Goal: Task Accomplishment & Management: Manage account settings

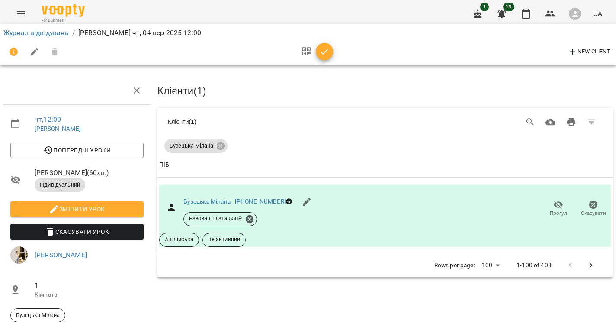
scroll to position [46, 0]
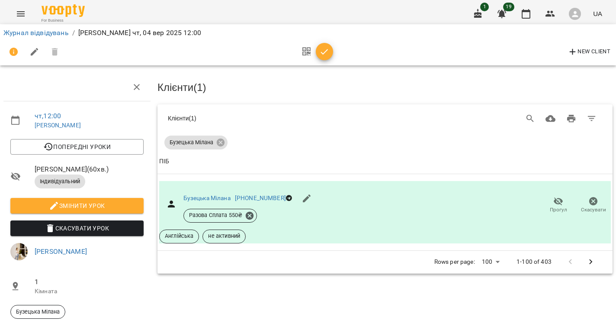
click at [21, 16] on icon "Menu" at bounding box center [21, 13] width 8 height 5
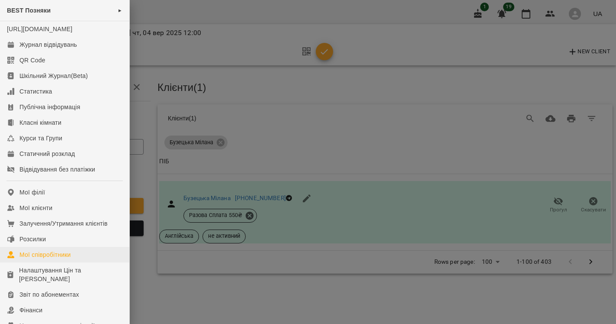
click at [44, 259] on div "Мої співробітники" at bounding box center [45, 254] width 52 height 9
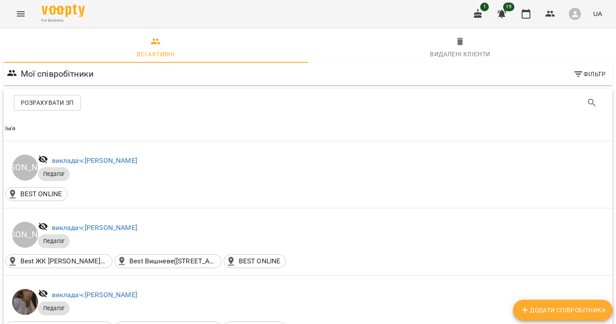
click at [573, 315] on span "Додати співробітника" at bounding box center [563, 310] width 86 height 10
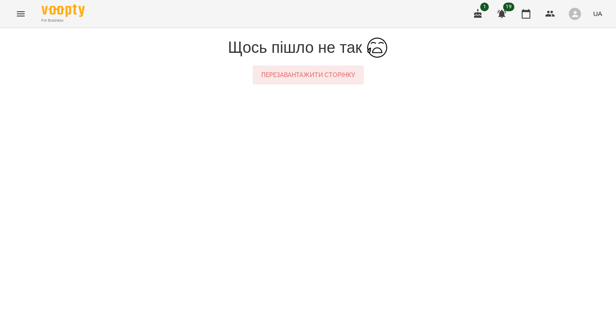
click at [312, 84] on button "Перезавантажити сторінку" at bounding box center [308, 74] width 111 height 19
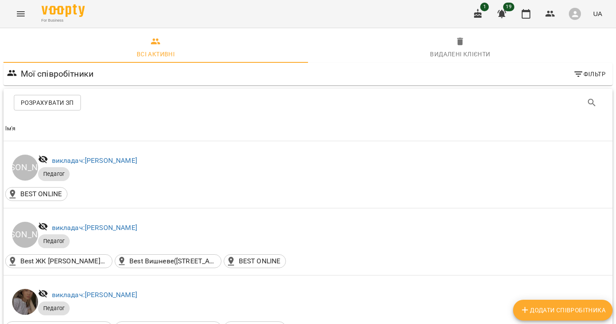
click at [556, 309] on span "Додати співробітника" at bounding box center [563, 310] width 86 height 10
select select "**"
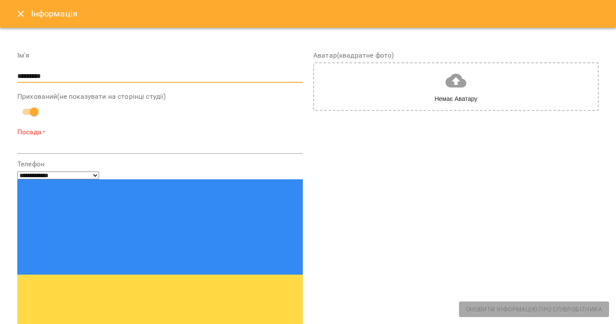
type input "********"
click at [105, 143] on textarea at bounding box center [160, 147] width 286 height 8
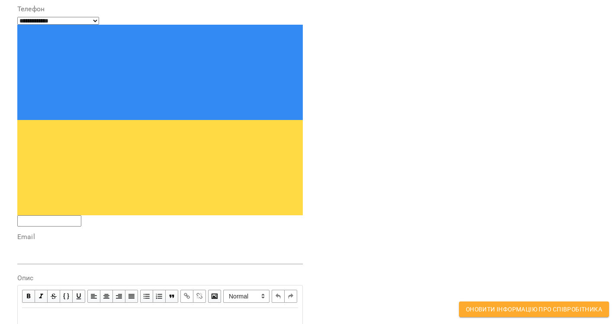
scroll to position [157, 0]
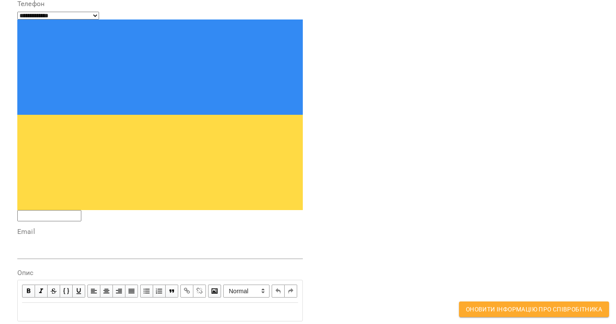
type textarea "**********"
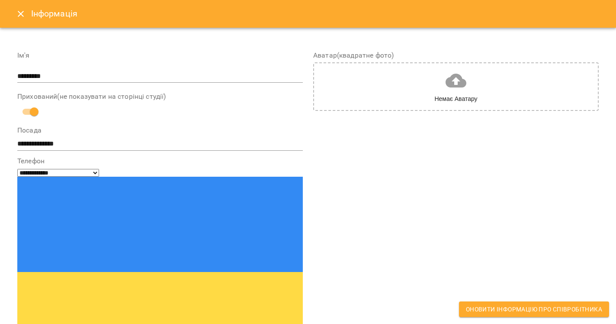
scroll to position [0, 0]
click at [20, 15] on icon "Close" at bounding box center [21, 14] width 6 height 6
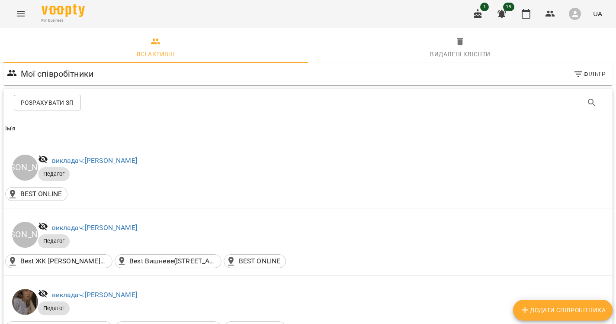
click at [17, 15] on icon "Menu" at bounding box center [21, 14] width 10 height 10
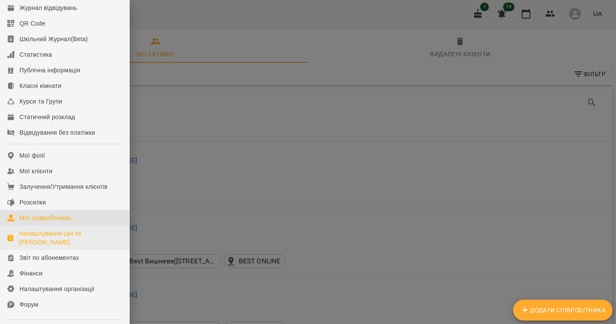
scroll to position [46, 0]
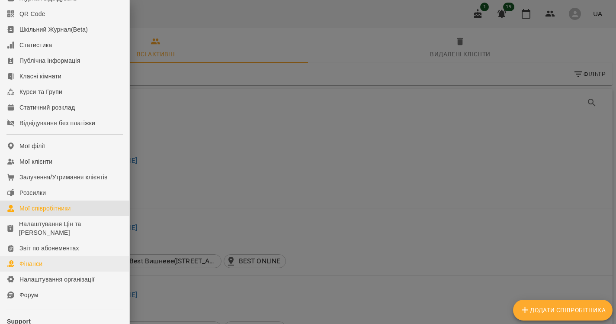
click at [40, 268] on div "Фінанси" at bounding box center [30, 263] width 23 height 9
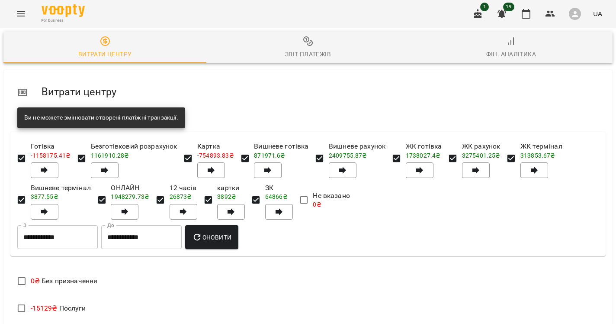
click at [19, 11] on icon "Menu" at bounding box center [21, 14] width 10 height 10
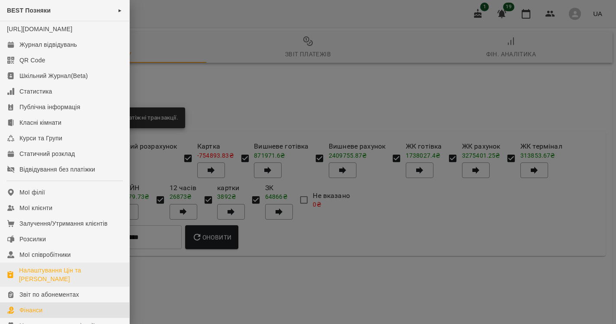
click at [35, 283] on div "Налаштування Цін та [PERSON_NAME]" at bounding box center [70, 274] width 103 height 17
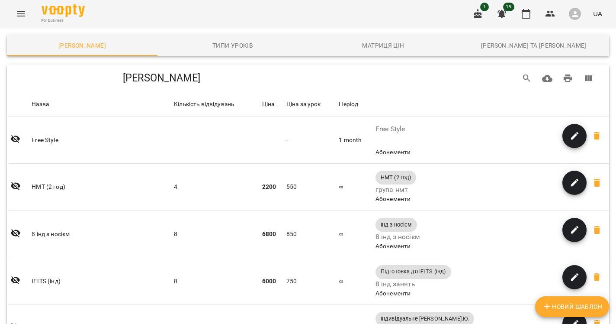
click at [567, 54] on link "Каси та Онлайн Сплати" at bounding box center [534, 45] width 151 height 21
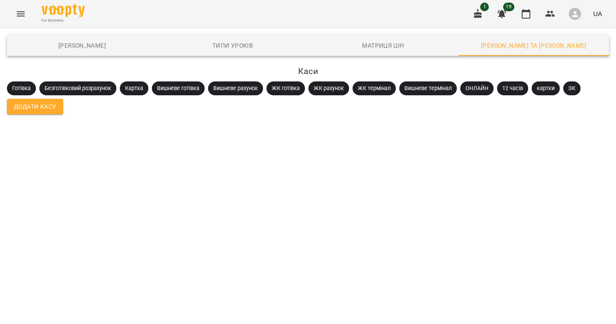
click at [25, 102] on span "Додати Касу" at bounding box center [35, 106] width 42 height 10
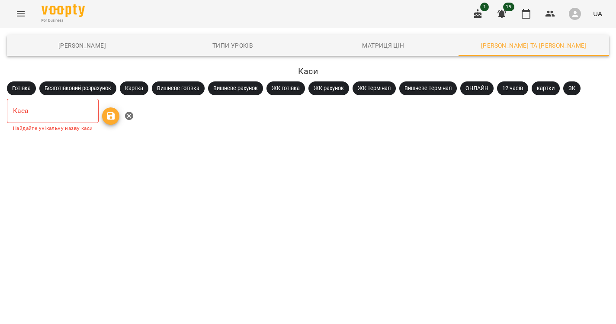
click at [48, 120] on input "text" at bounding box center [53, 111] width 92 height 24
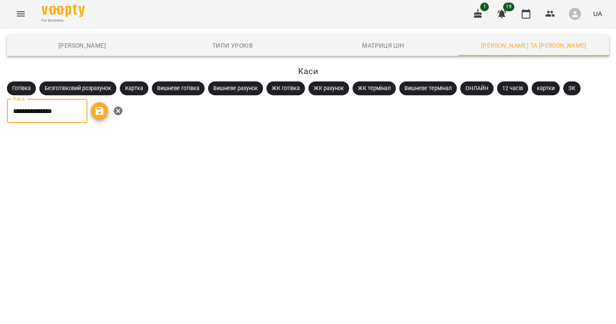
type input "**********"
click at [101, 113] on span "button" at bounding box center [99, 111] width 17 height 10
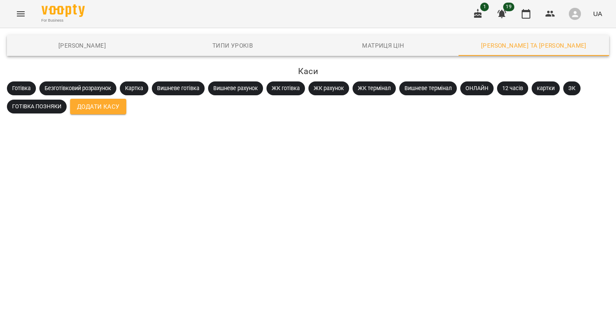
click at [96, 107] on span "Додати Касу" at bounding box center [98, 106] width 42 height 10
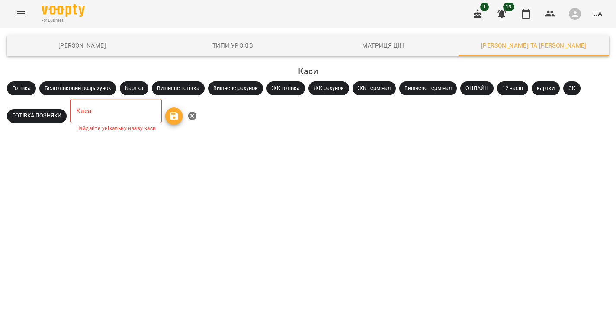
click at [96, 107] on input "text" at bounding box center [116, 111] width 92 height 24
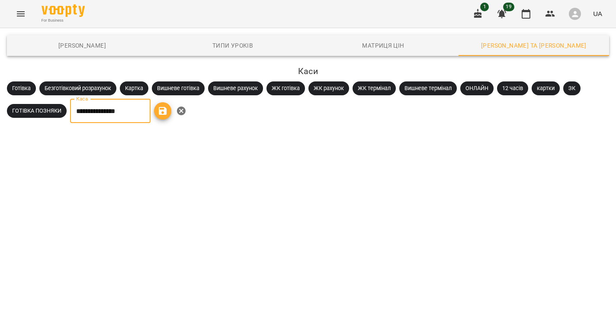
type input "**********"
click at [167, 113] on icon "button" at bounding box center [163, 111] width 8 height 8
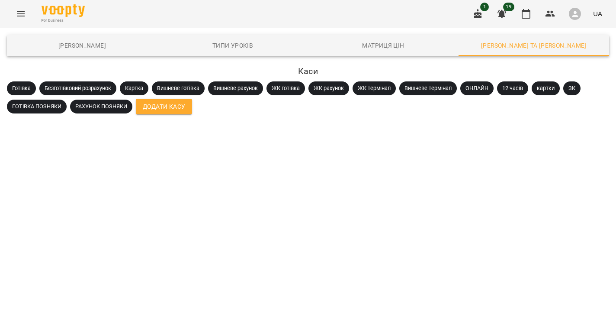
click at [25, 13] on icon "Menu" at bounding box center [21, 14] width 10 height 10
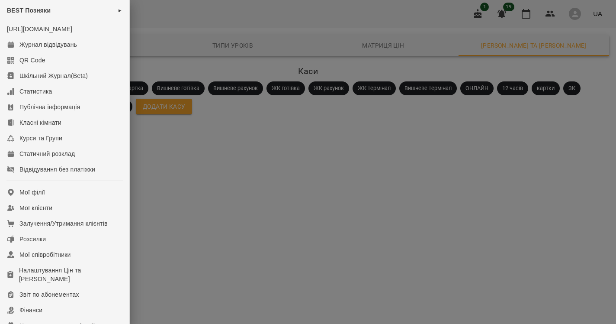
click at [172, 219] on div at bounding box center [308, 162] width 616 height 324
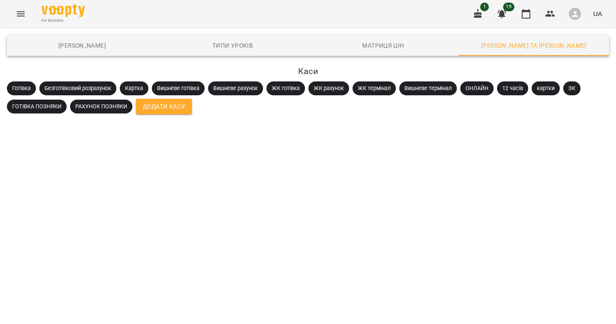
click at [24, 13] on icon "Menu" at bounding box center [21, 14] width 10 height 10
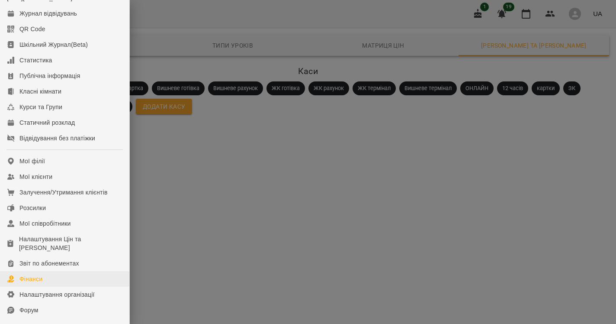
scroll to position [40, 0]
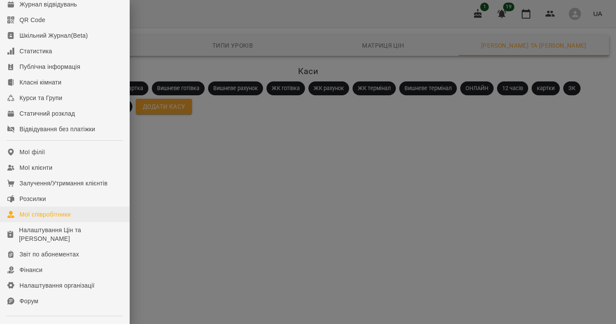
click at [51, 222] on link "Мої співробітники" at bounding box center [64, 214] width 129 height 16
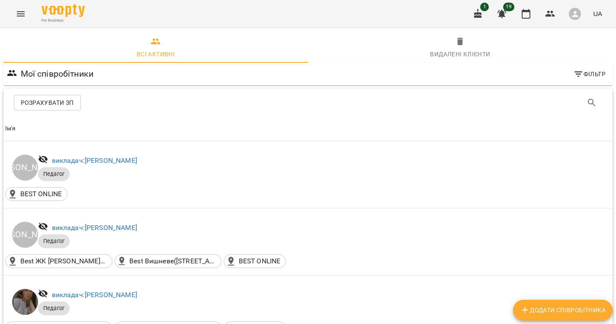
click at [31, 16] on div "For Business 1 19 UA" at bounding box center [308, 14] width 616 height 28
click at [22, 13] on icon "Menu" at bounding box center [21, 14] width 10 height 10
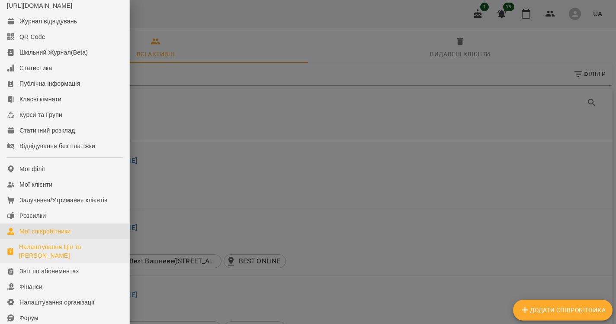
scroll to position [23, 0]
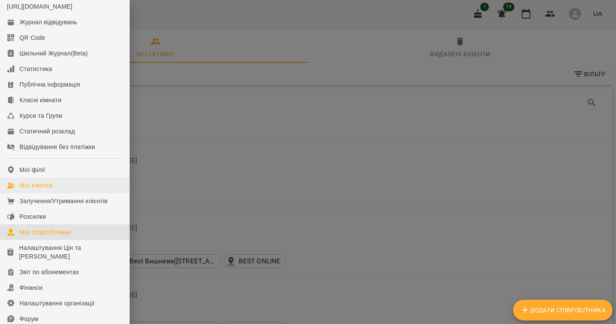
click at [42, 187] on link "Мої клієнти" at bounding box center [64, 185] width 129 height 16
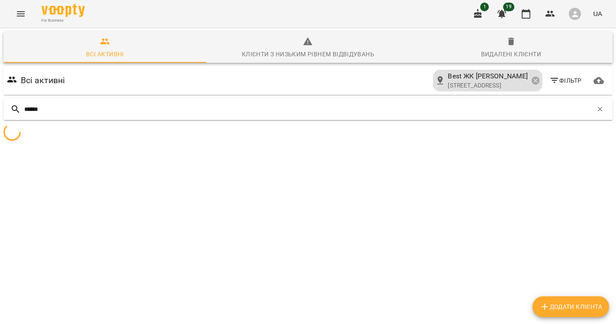
type input "******"
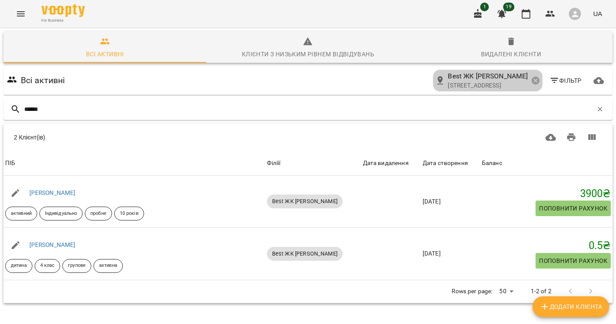
click at [542, 76] on div "Best ЖК Софія вулиця Сонячна, 3, Софіївська Борщагівка, Київська область, Украї…" at bounding box center [488, 81] width 110 height 22
click at [535, 78] on icon at bounding box center [535, 81] width 8 height 8
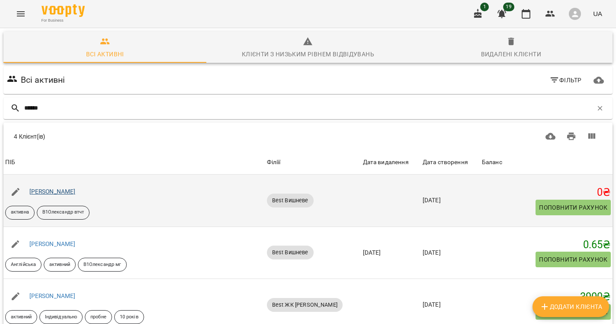
click at [76, 192] on link "Коваль Олександра" at bounding box center [52, 191] width 46 height 7
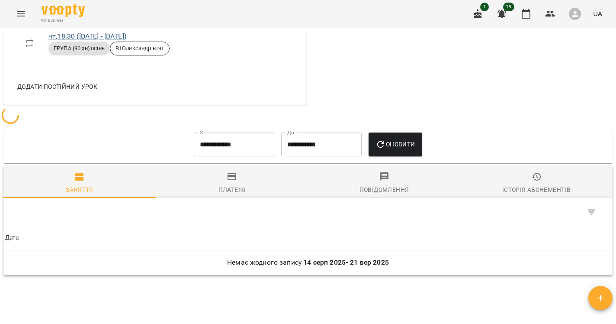
scroll to position [511, 0]
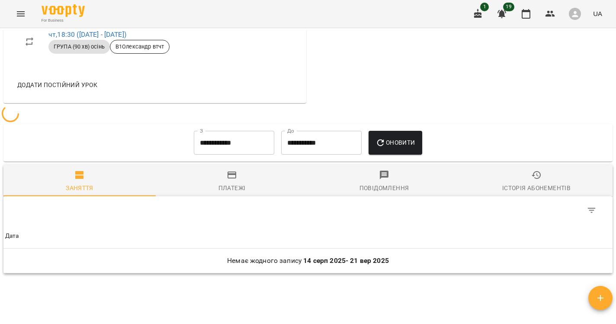
click at [262, 147] on input "**********" at bounding box center [234, 143] width 81 height 24
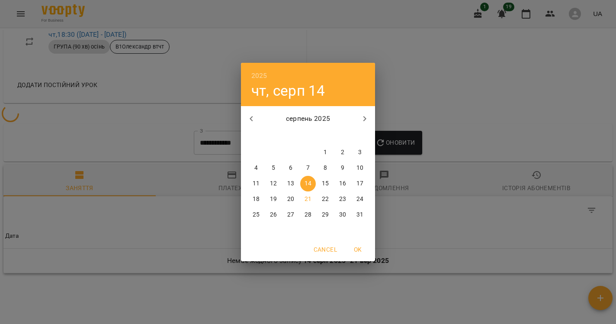
click at [255, 113] on button "button" at bounding box center [251, 118] width 21 height 21
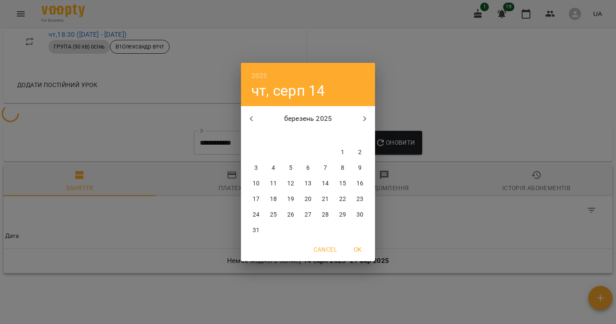
click at [254, 213] on p "24" at bounding box center [256, 214] width 7 height 9
type input "**********"
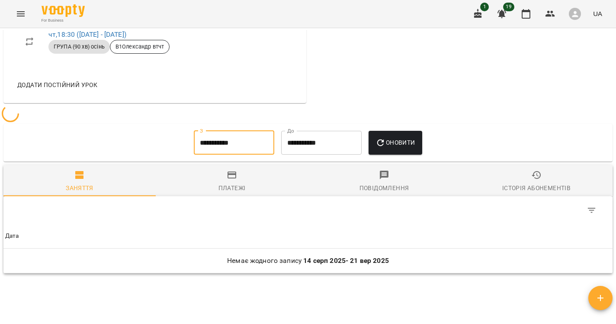
click at [418, 140] on div "Оновити" at bounding box center [395, 142] width 60 height 31
click at [410, 148] on span "Оновити" at bounding box center [395, 142] width 39 height 10
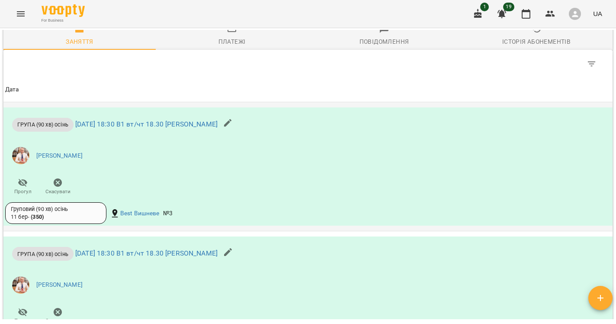
scroll to position [663, 0]
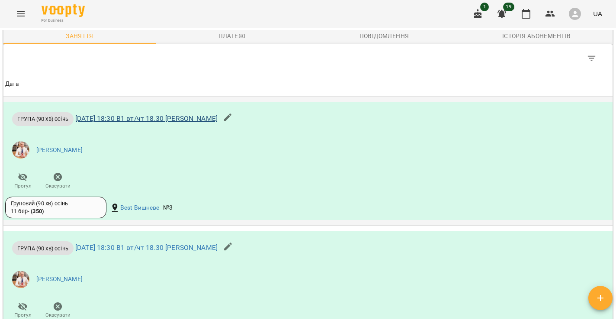
click at [194, 122] on link "вт 25 бер 2025 18:30 В1 вт/чт 18.30 Тарасов Олександр" at bounding box center [146, 118] width 142 height 8
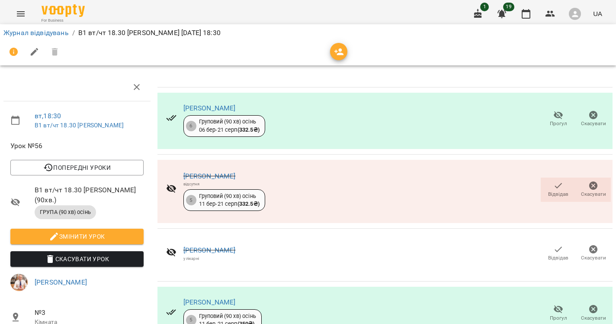
scroll to position [234, 0]
click at [16, 8] on button "Menu" at bounding box center [20, 13] width 21 height 21
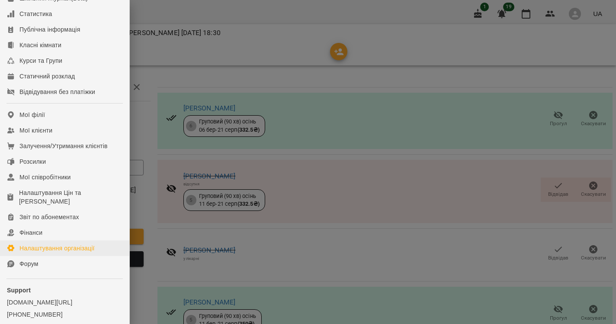
scroll to position [82, 0]
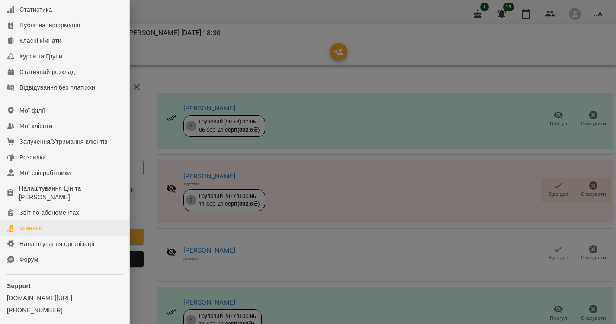
click at [39, 232] on div "Фінанси" at bounding box center [30, 228] width 23 height 9
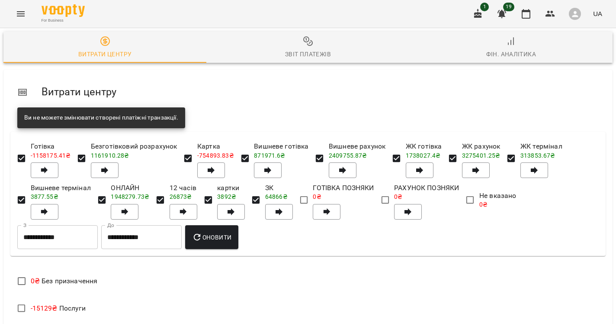
click at [23, 11] on icon "Menu" at bounding box center [21, 14] width 10 height 10
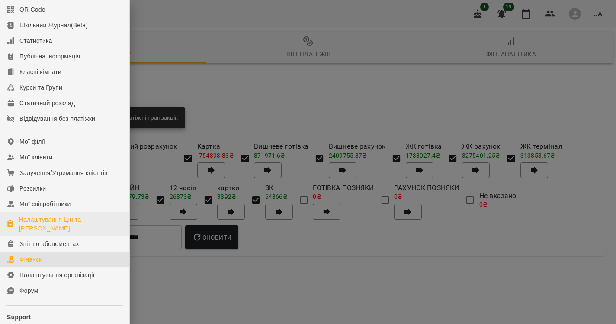
scroll to position [51, 0]
click at [52, 222] on link "Налаштування Цін та Абонементів" at bounding box center [64, 223] width 129 height 24
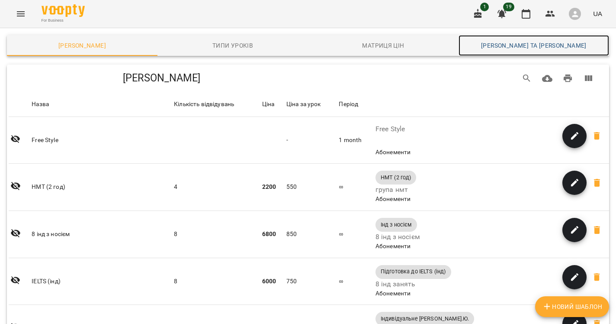
click at [530, 45] on span "Каси та Онлайн Сплати" at bounding box center [534, 45] width 140 height 10
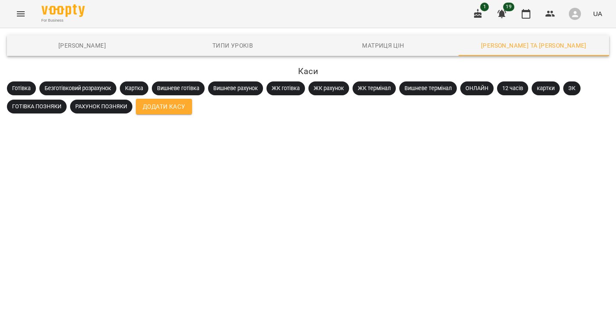
click at [17, 10] on icon "Menu" at bounding box center [21, 14] width 10 height 10
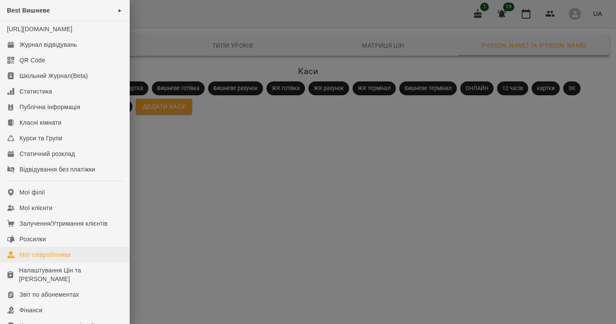
click at [48, 256] on link "Мої співробітники" at bounding box center [64, 255] width 129 height 16
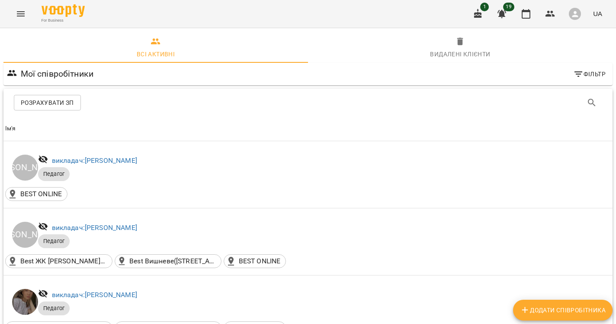
click at [551, 317] on button "Додати співробітника" at bounding box center [563, 310] width 100 height 21
select select "**"
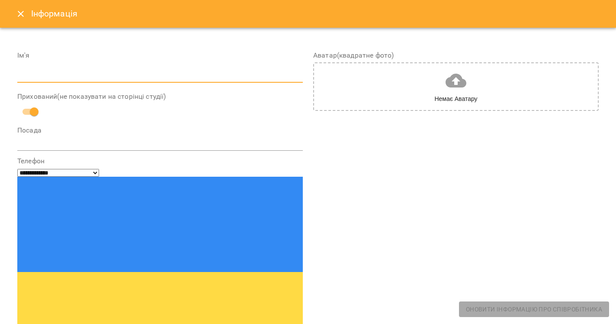
paste input "**********"
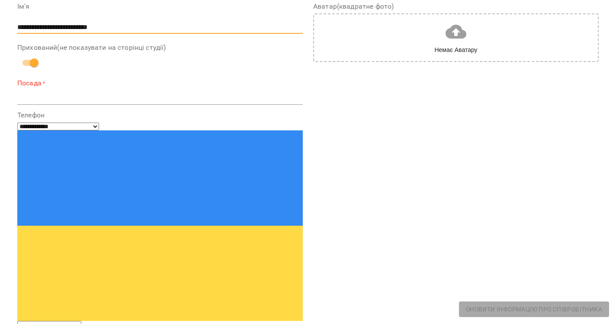
scroll to position [30, 0]
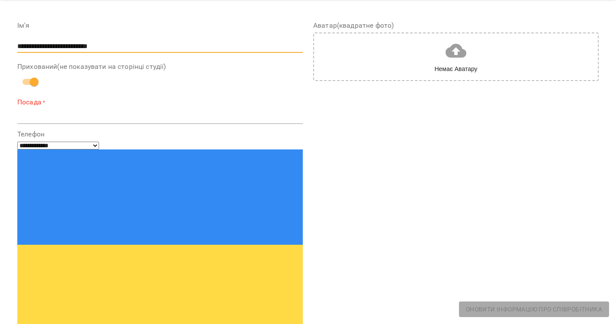
type input "**********"
paste input "**********"
type input "**********"
paste input "**********"
type input "**********"
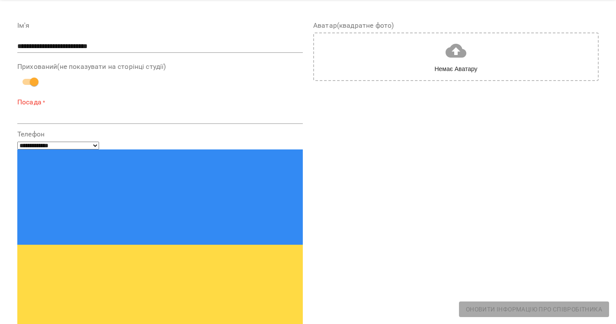
click at [71, 110] on div "*" at bounding box center [160, 116] width 286 height 13
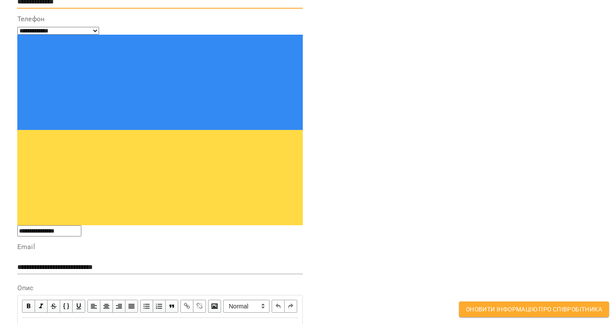
scroll to position [150, 0]
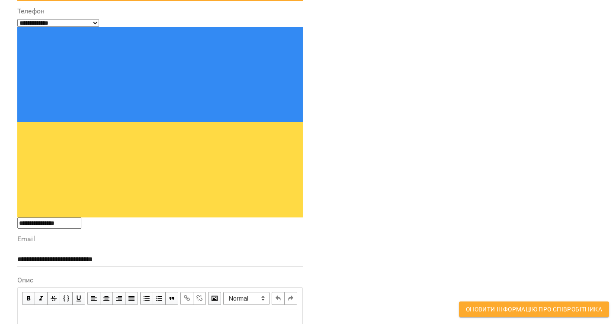
type textarea "**********"
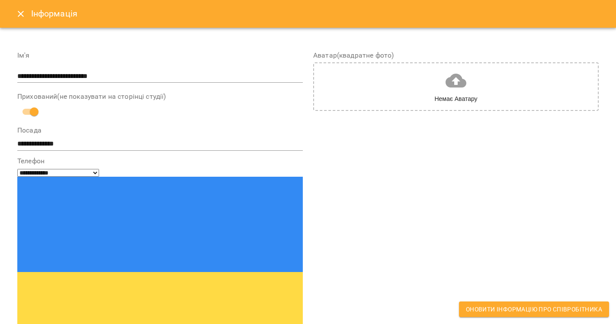
scroll to position [0, 0]
click at [513, 313] on span "Оновити інформацію про співробітника" at bounding box center [534, 309] width 136 height 10
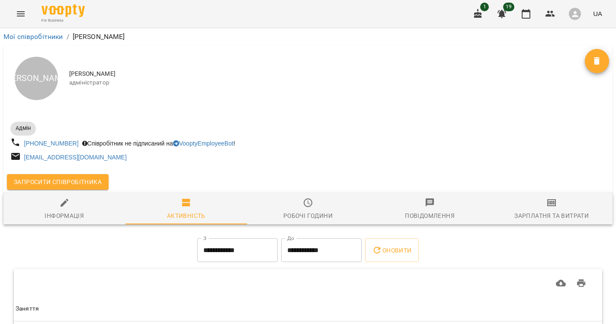
click at [81, 213] on div "Інформація" at bounding box center [64, 215] width 39 height 10
select select "**"
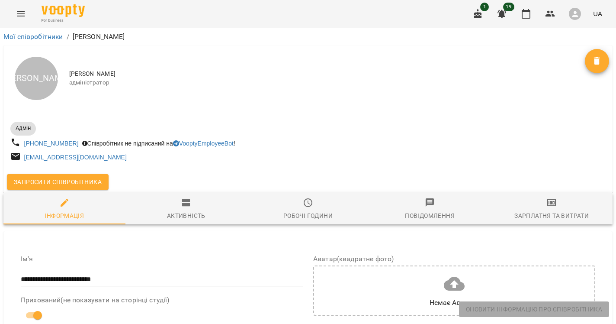
click at [194, 220] on div "Активність" at bounding box center [186, 215] width 39 height 10
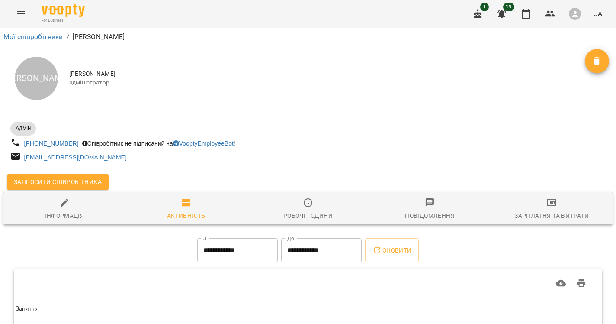
click at [275, 214] on span "Робочі години" at bounding box center [308, 208] width 112 height 23
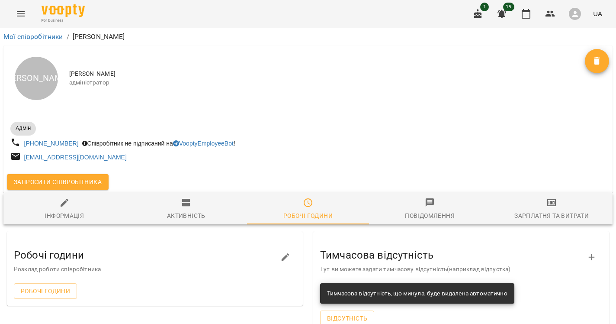
click at [497, 218] on span "Зарплатня та Витрати" at bounding box center [552, 208] width 112 height 23
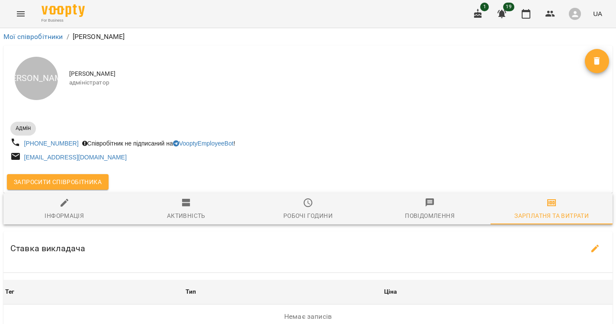
click at [242, 106] on div "А Авдєєва Світлана Андріївна адміністратор" at bounding box center [307, 78] width 609 height 66
click at [76, 183] on span "Запросити співробітника" at bounding box center [58, 182] width 88 height 10
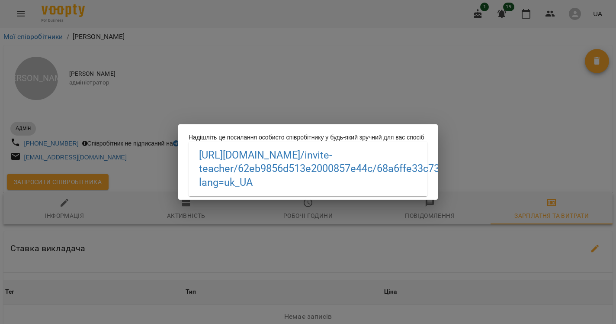
click at [286, 46] on div "Надішліть це посилання особисто співробітнику у будь-який зручний для вас спосі…" at bounding box center [308, 162] width 616 height 324
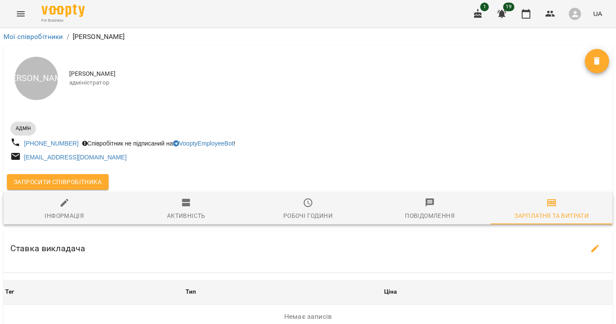
click at [477, 49] on div "А Авдєєва Світлана Андріївна адміністратор" at bounding box center [307, 78] width 609 height 66
click at [71, 187] on span "Запросити співробітника" at bounding box center [57, 182] width 88 height 10
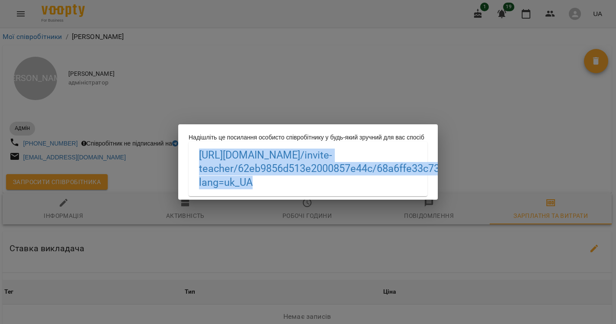
drag, startPoint x: 331, startPoint y: 187, endPoint x: 196, endPoint y: 155, distance: 138.0
click at [196, 155] on div "https://biz.voopty.com /invite-teacher/62eb9856d513e2000857e44c/68a6ffe33c73db4…" at bounding box center [308, 169] width 239 height 55
copy link "https://biz.voopty.com /invite-teacher/62eb9856d513e2000857e44c/68a6ffe33c73db4…"
click at [202, 99] on div "Надішліть це посилання особисто співробітнику у будь-який зручний для вас спосі…" at bounding box center [308, 162] width 616 height 324
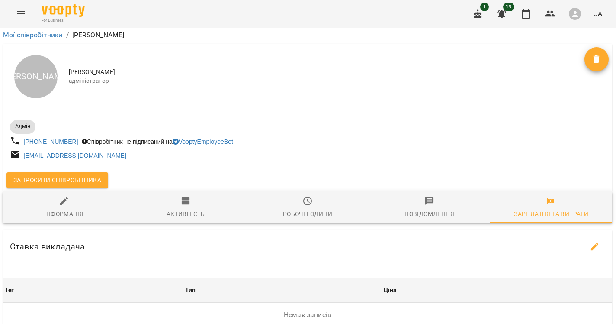
scroll to position [0, 0]
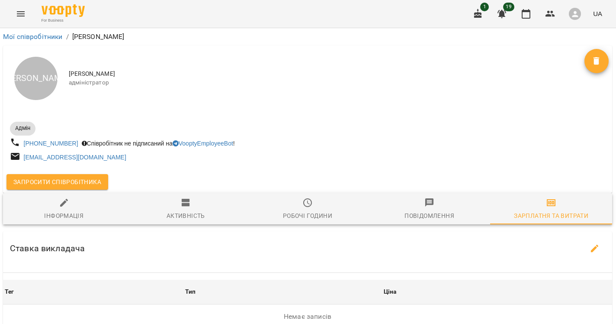
click at [77, 216] on div "Інформація" at bounding box center [63, 215] width 39 height 10
select select "**"
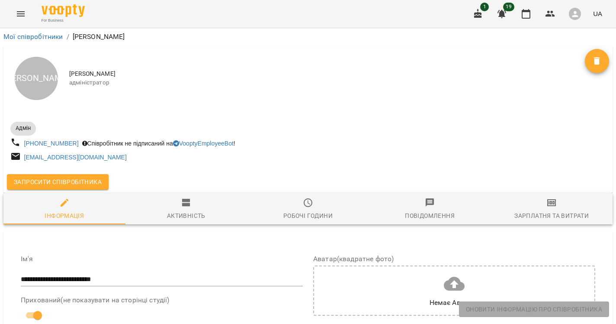
scroll to position [0, 0]
click at [35, 37] on link "Мої співробітники" at bounding box center [33, 36] width 60 height 8
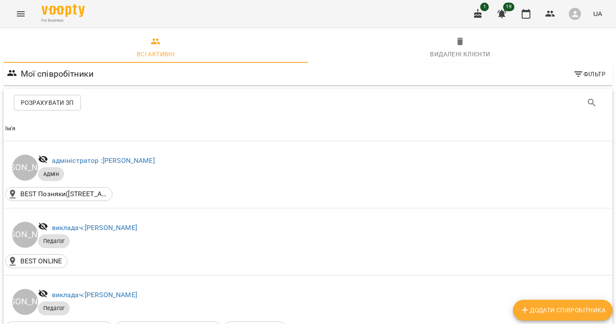
click at [594, 81] on button "Фільтр" at bounding box center [589, 74] width 39 height 16
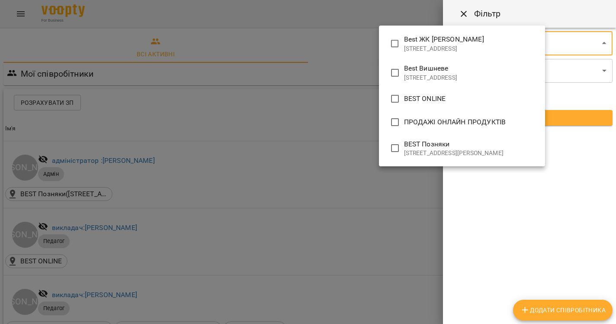
type input "**********"
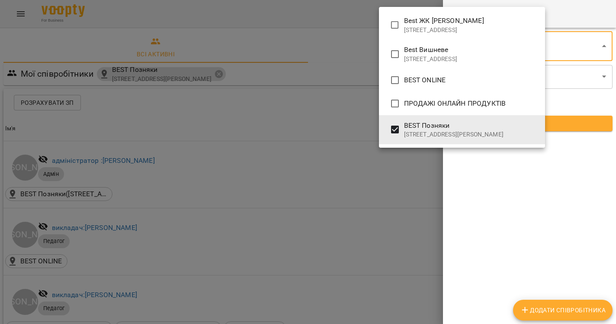
click at [353, 122] on div at bounding box center [308, 162] width 616 height 324
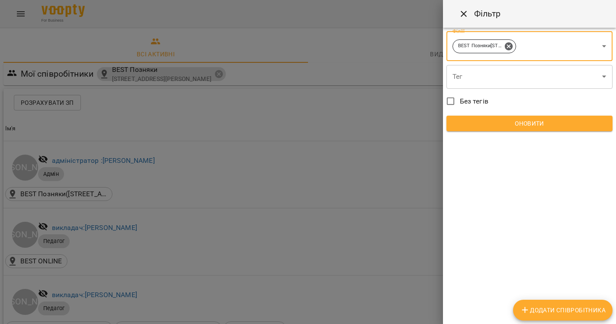
click at [545, 309] on span "Додати співробітника" at bounding box center [563, 310] width 86 height 10
select select "**"
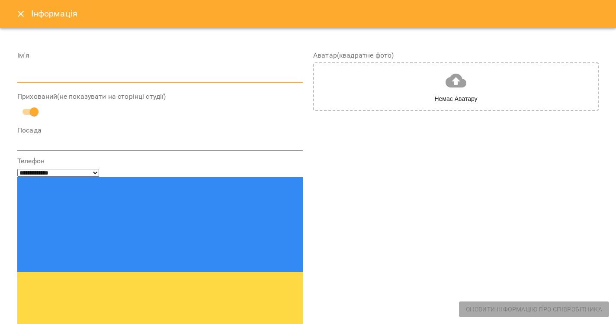
paste input "**********"
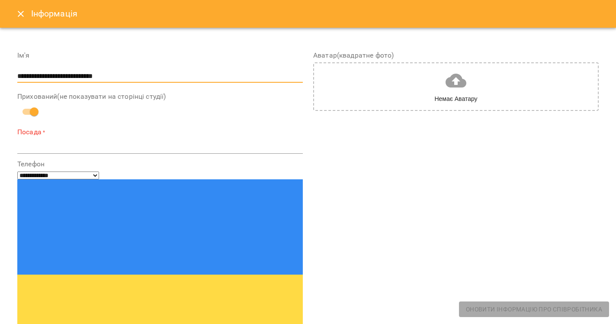
click at [19, 77] on input "**********" at bounding box center [160, 76] width 286 height 14
type input "**********"
click at [32, 138] on div "Посада * *" at bounding box center [160, 140] width 286 height 27
click at [33, 141] on div "*" at bounding box center [160, 146] width 286 height 13
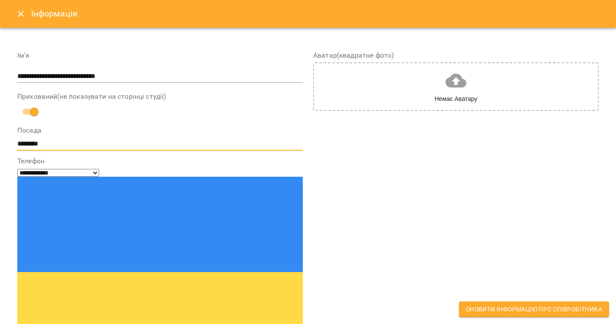
type textarea "********"
paste input "**********"
type input "**********"
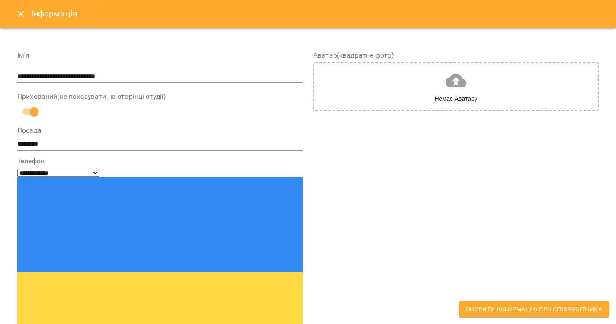
paste input "**********"
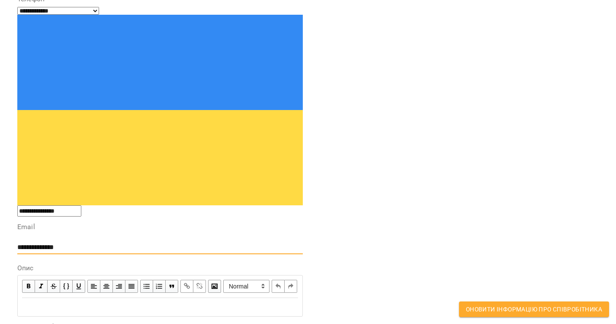
scroll to position [162, 0]
type input "**********"
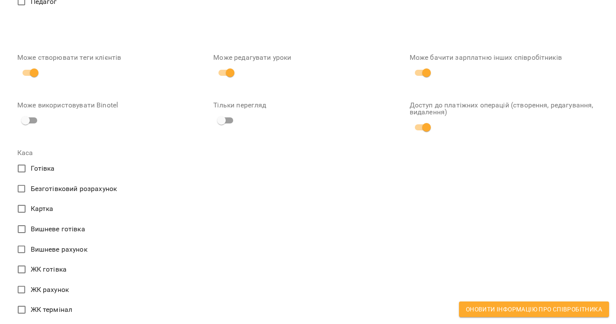
scroll to position [679, 0]
click at [508, 314] on span "Оновити інформацію про співробітника" at bounding box center [534, 309] width 136 height 10
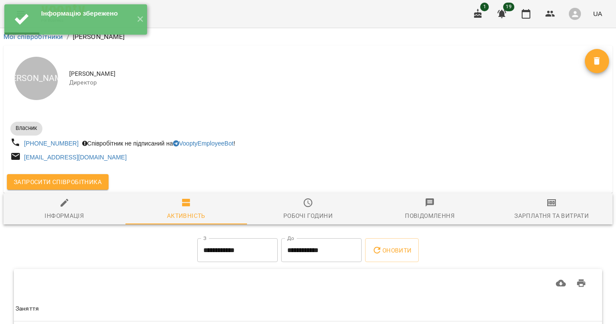
click at [68, 177] on span "Запросити співробітника" at bounding box center [58, 182] width 88 height 10
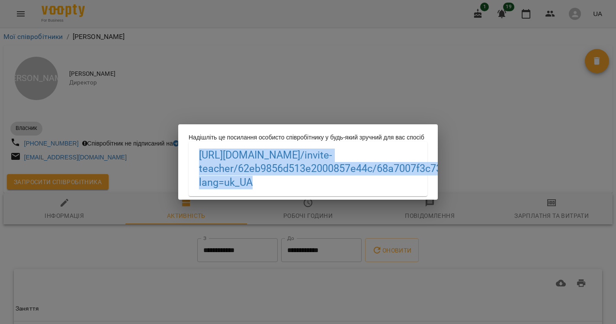
drag, startPoint x: 339, startPoint y: 188, endPoint x: 195, endPoint y: 159, distance: 147.5
click at [195, 159] on div "https://biz.voopty.com /invite-teacher/62eb9856d513e2000857e44c/68a7007f3c73db4…" at bounding box center [308, 169] width 239 height 55
copy link "https://biz.voopty.com /invite-teacher/62eb9856d513e2000857e44c/68a7007f3c73db4…"
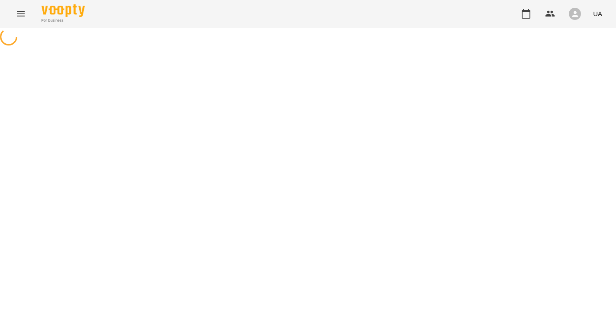
select select "**"
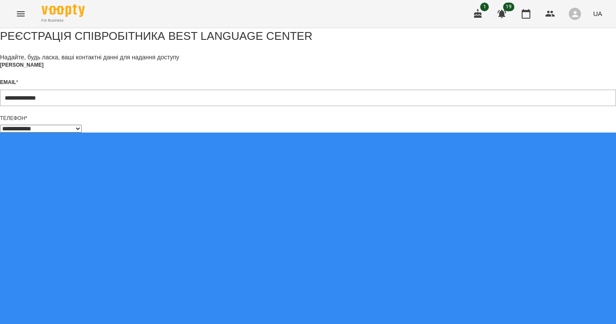
click at [212, 263] on form "**********" at bounding box center [308, 329] width 616 height 603
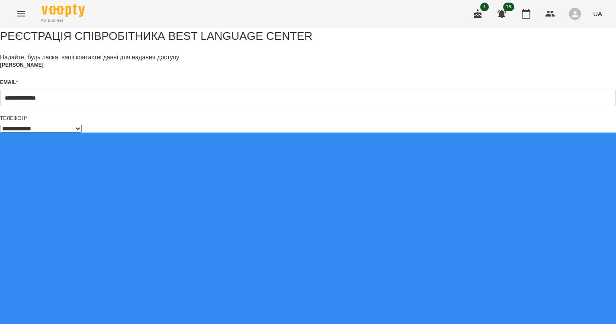
scroll to position [0, 0]
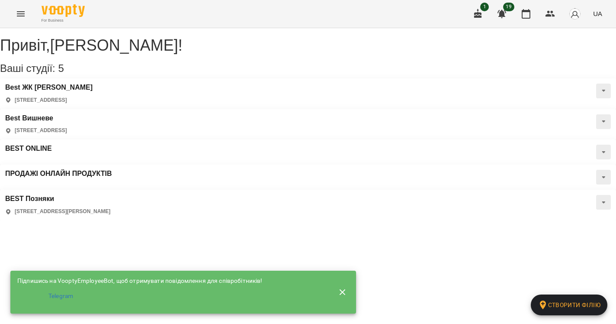
click at [93, 104] on div "Best ЖК [PERSON_NAME][GEOGRAPHIC_DATA][STREET_ADDRESS], [STREET_ADDRESS]" at bounding box center [48, 94] width 87 height 20
click at [48, 91] on h3 "Best ЖК [PERSON_NAME]" at bounding box center [48, 88] width 87 height 8
click at [110, 195] on h3 "BEST Позняки" at bounding box center [57, 199] width 105 height 8
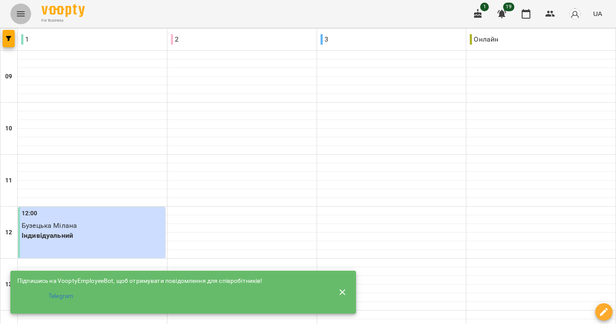
click at [16, 12] on icon "Menu" at bounding box center [21, 14] width 10 height 10
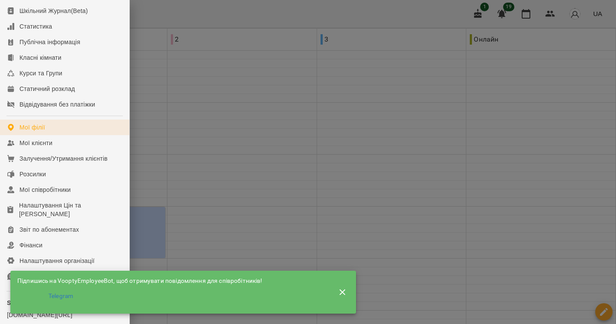
scroll to position [64, 0]
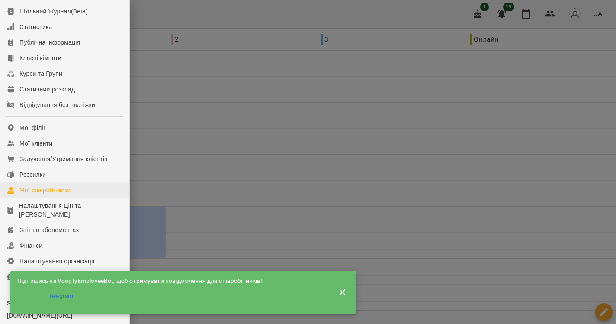
click at [59, 194] on div "Мої співробітники" at bounding box center [45, 190] width 52 height 9
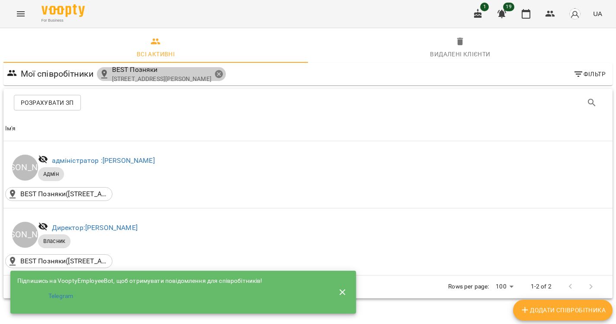
click at [224, 73] on icon at bounding box center [219, 74] width 10 height 10
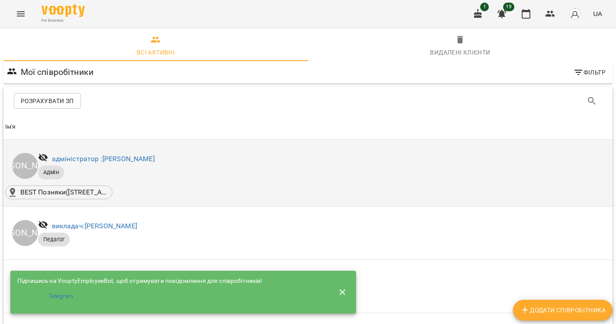
scroll to position [293, 0]
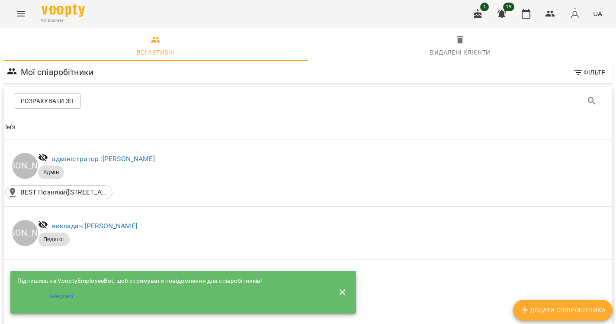
click at [25, 13] on icon "Menu" at bounding box center [21, 14] width 10 height 10
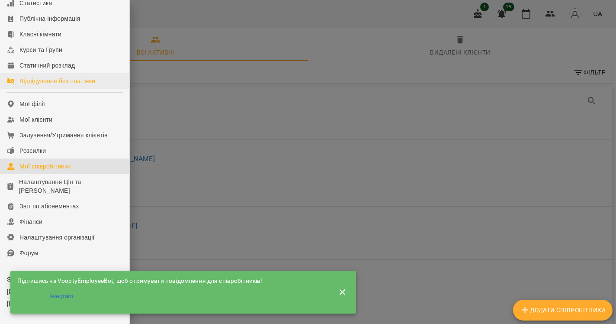
scroll to position [89, 0]
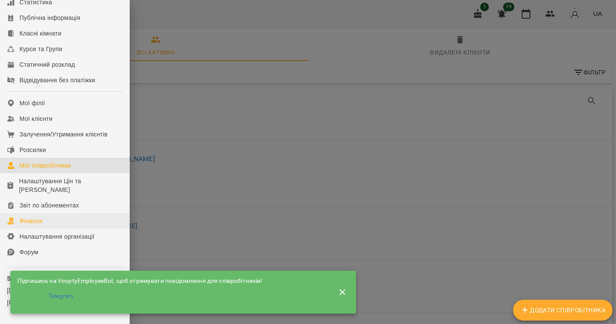
click at [39, 225] on div "Фінанси" at bounding box center [30, 220] width 23 height 9
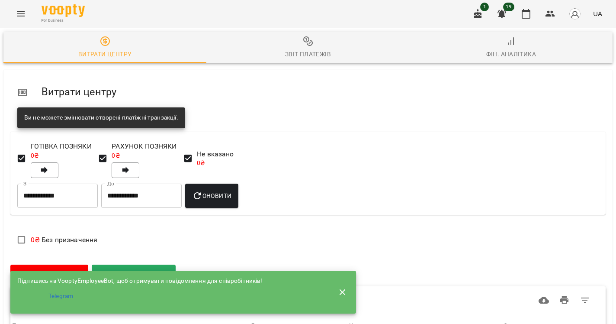
click at [332, 60] on button "Звіт платежів" at bounding box center [307, 47] width 203 height 31
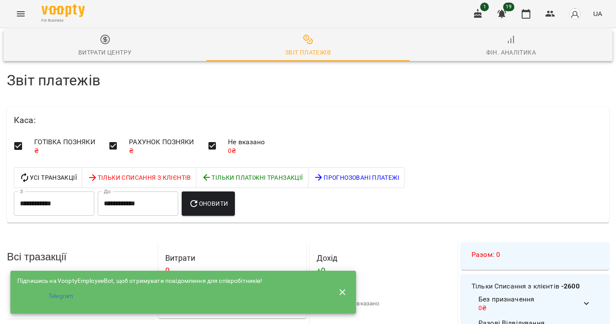
scroll to position [416, 0]
click at [343, 289] on icon "button" at bounding box center [343, 292] width 6 height 6
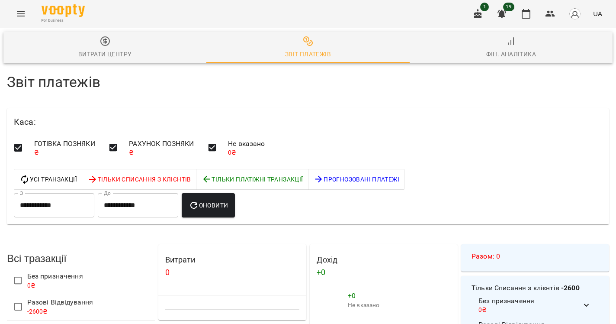
scroll to position [0, 0]
click at [521, 55] on div "Фін. Аналітика" at bounding box center [511, 54] width 50 height 10
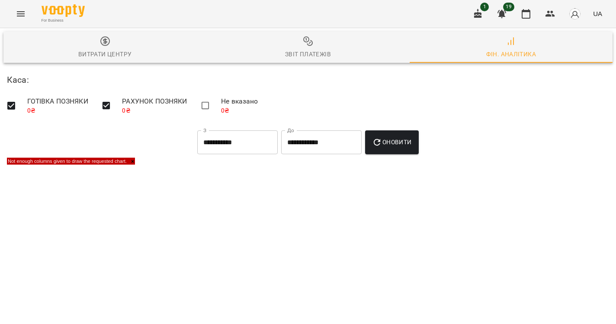
click at [398, 143] on span "Оновити" at bounding box center [391, 142] width 39 height 10
click at [216, 105] on li "Не вказано 0 ₴" at bounding box center [239, 105] width 51 height 31
click at [401, 140] on span "Оновити" at bounding box center [391, 142] width 39 height 10
click at [315, 40] on span "Звіт платежів" at bounding box center [308, 47] width 193 height 23
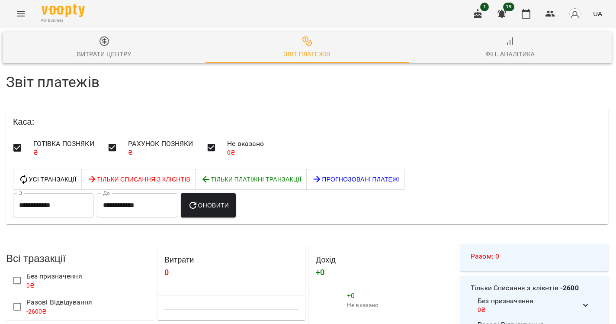
scroll to position [0, 1]
click at [20, 17] on icon "Menu" at bounding box center [21, 14] width 10 height 10
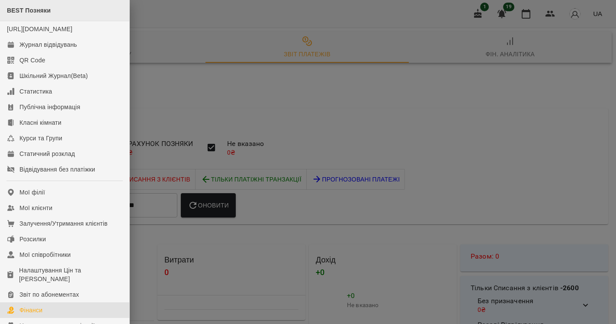
click at [40, 4] on div "BEST Позняки" at bounding box center [64, 10] width 129 height 21
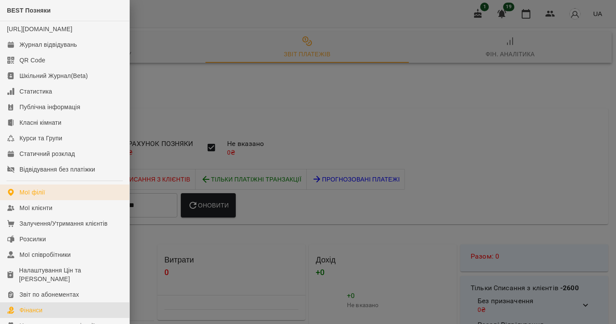
click at [35, 196] on link "Мої філії" at bounding box center [64, 192] width 129 height 16
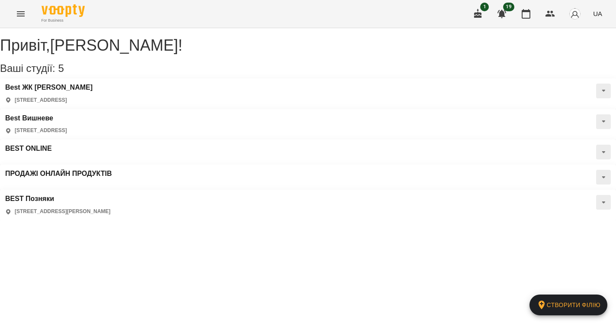
click at [67, 104] on p "[STREET_ADDRESS]" at bounding box center [41, 100] width 52 height 7
click at [52, 91] on h3 "Best ЖК [PERSON_NAME]" at bounding box center [48, 88] width 87 height 8
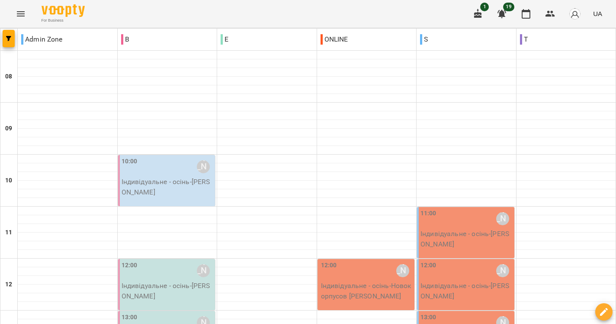
click at [30, 20] on div "For Business 1 19 UA" at bounding box center [308, 14] width 616 height 28
click at [20, 15] on icon "Menu" at bounding box center [21, 14] width 10 height 10
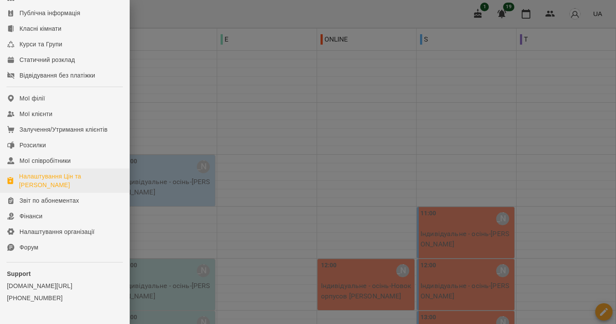
scroll to position [94, 0]
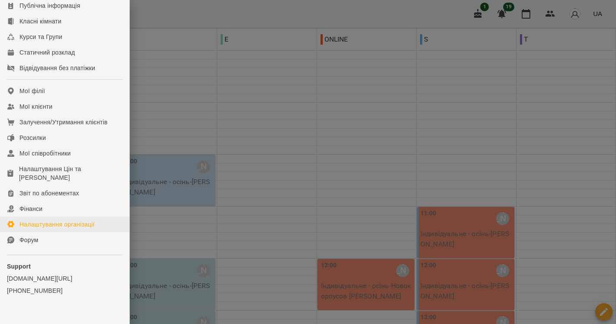
click at [58, 229] on div "Налаштування організації" at bounding box center [56, 224] width 75 height 9
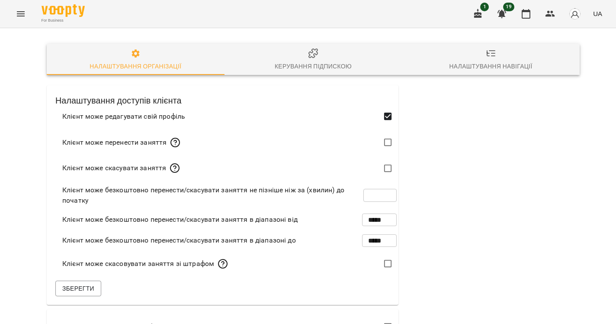
click at [327, 62] on div "Керування підпискою" at bounding box center [313, 66] width 77 height 10
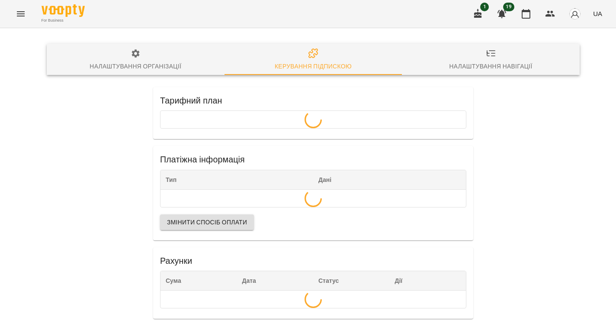
click at [482, 75] on div "Налаштування організації Керування підпискою Налаштування навігації" at bounding box center [314, 60] width 544 height 42
click at [479, 60] on span "Налаштування навігації" at bounding box center [490, 59] width 167 height 23
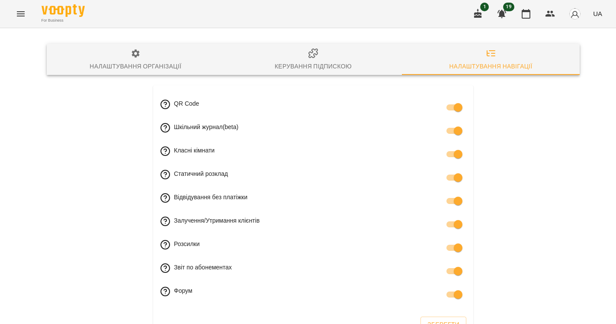
click at [8, 10] on div "For Business 1 19 UA" at bounding box center [308, 14] width 616 height 28
click at [16, 11] on icon "Menu" at bounding box center [21, 14] width 10 height 10
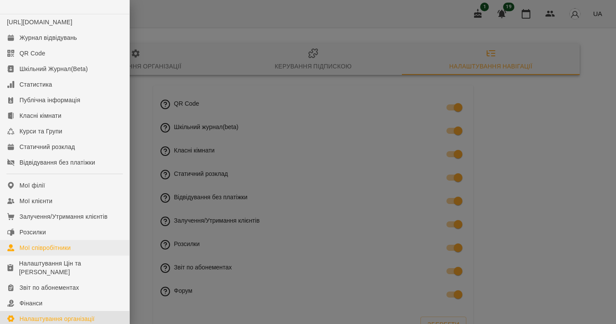
click at [54, 255] on link "Мої співробітники" at bounding box center [64, 248] width 129 height 16
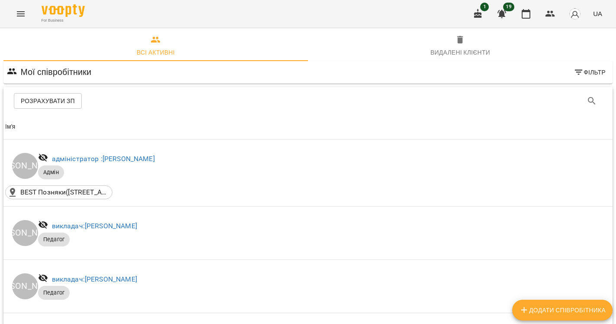
scroll to position [610, 0]
click at [20, 14] on icon "Menu" at bounding box center [21, 14] width 10 height 10
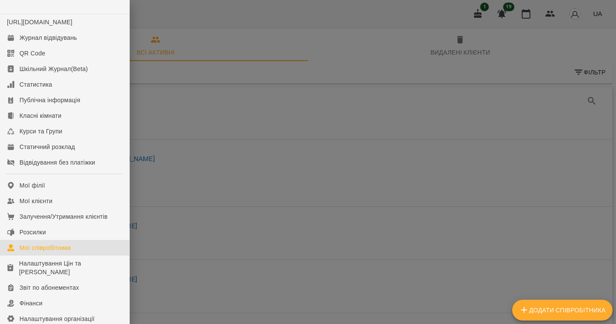
click at [223, 111] on div at bounding box center [308, 162] width 616 height 324
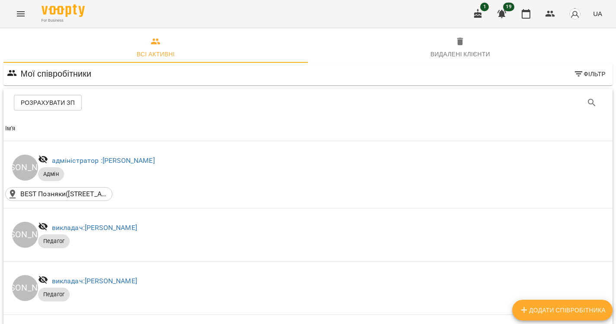
scroll to position [0, 0]
click at [61, 97] on button "Розрахувати ЗП" at bounding box center [48, 103] width 68 height 16
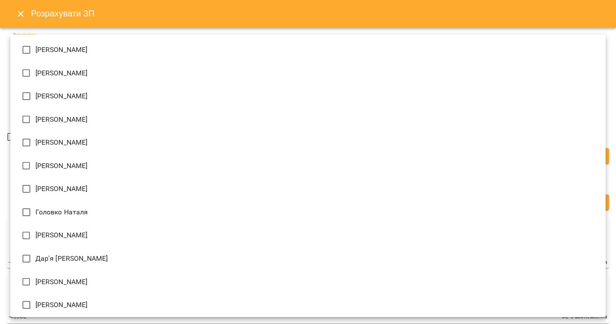
type input "**********"
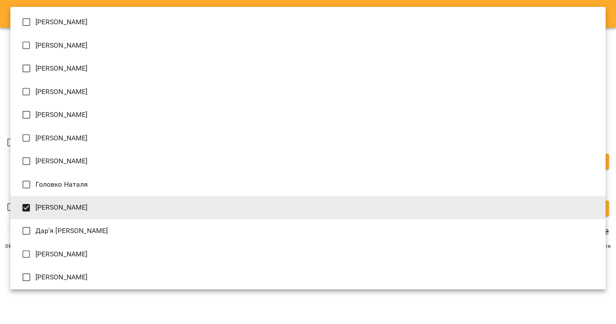
click at [59, 307] on div at bounding box center [308, 162] width 616 height 324
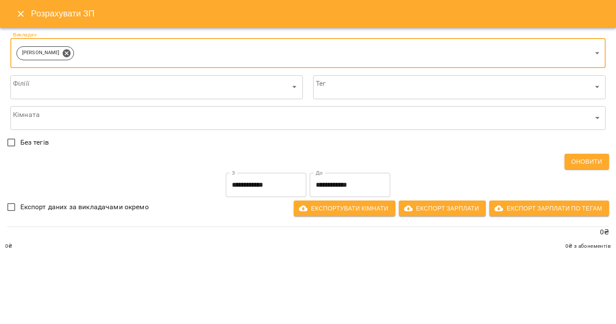
click at [23, 21] on button "Close" at bounding box center [20, 13] width 21 height 21
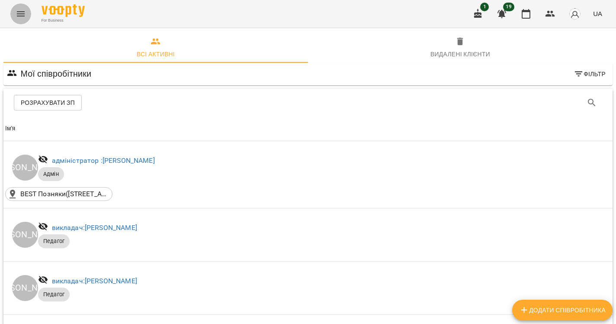
click at [19, 19] on button "Menu" at bounding box center [20, 13] width 21 height 21
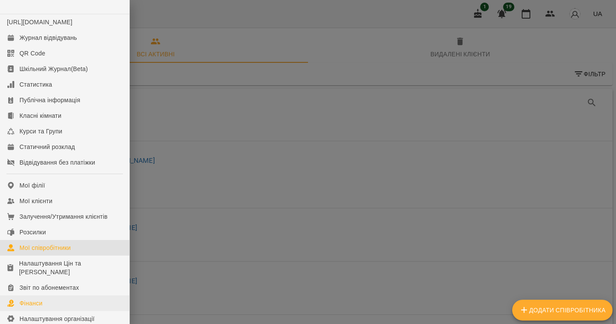
click at [42, 307] on div "Фінанси" at bounding box center [30, 303] width 23 height 9
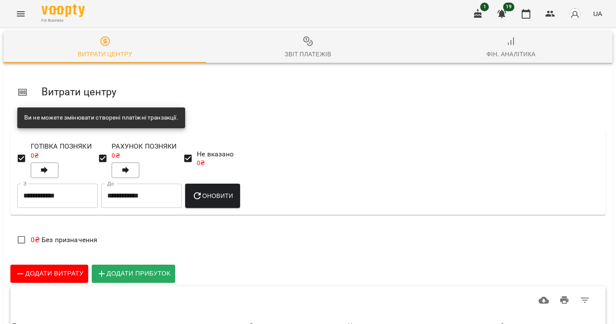
click at [311, 56] on div "Звіт платежів" at bounding box center [308, 54] width 47 height 10
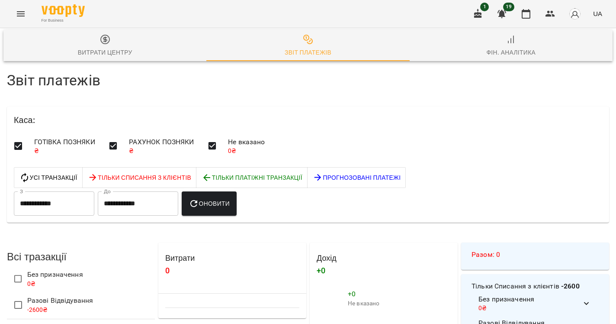
scroll to position [99, 0]
click at [304, 242] on div "Витрати 0" at bounding box center [232, 267] width 148 height 51
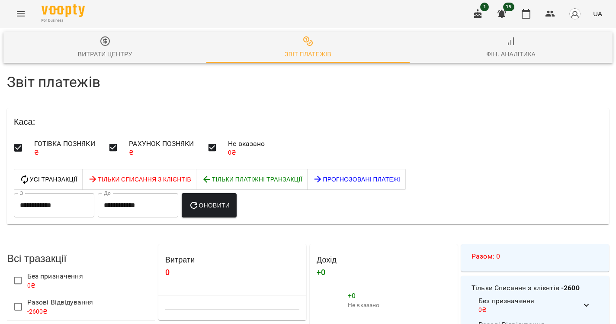
scroll to position [0, 0]
click at [517, 44] on span "Фін. Аналітика" at bounding box center [511, 47] width 193 height 23
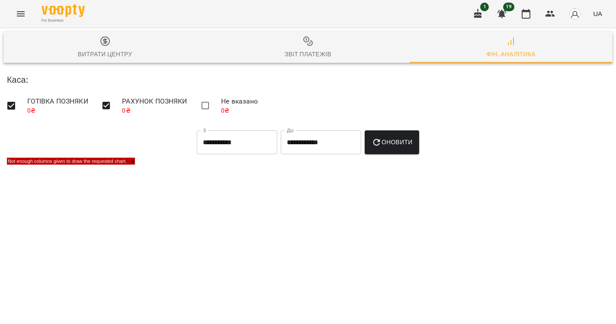
click at [19, 15] on icon "Menu" at bounding box center [21, 14] width 10 height 10
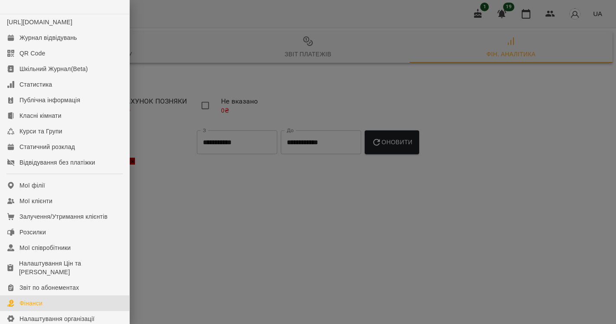
click at [233, 228] on div at bounding box center [308, 162] width 616 height 324
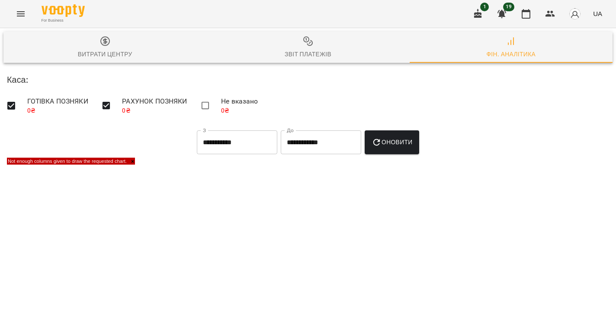
click at [23, 16] on icon "Menu" at bounding box center [21, 14] width 10 height 10
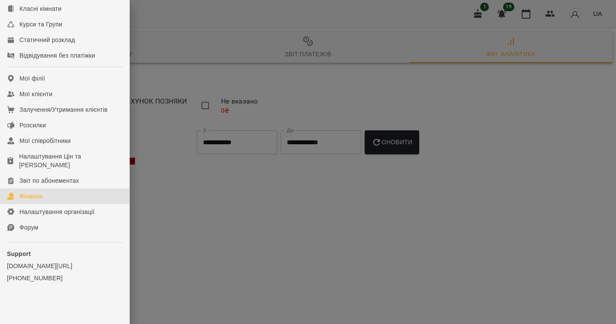
scroll to position [116, 0]
click at [575, 20] on div at bounding box center [308, 162] width 616 height 324
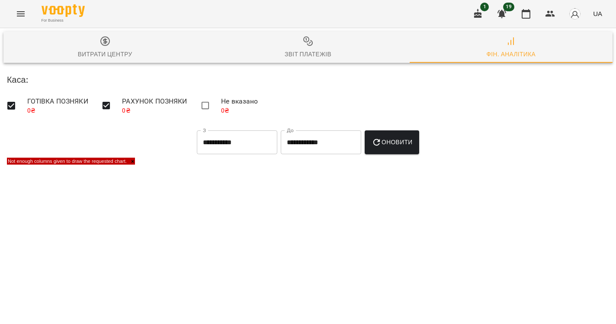
click at [575, 15] on img "button" at bounding box center [575, 14] width 12 height 12
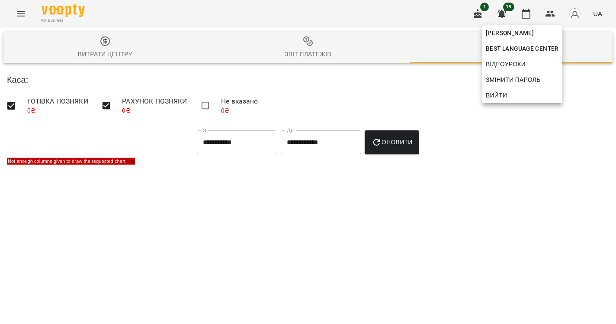
click at [514, 94] on span "Вийти" at bounding box center [522, 95] width 73 height 10
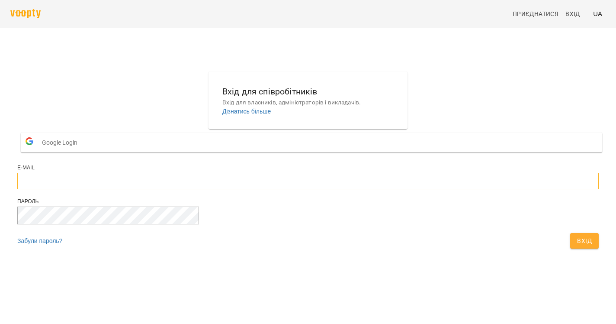
type input "**********"
click at [577, 246] on span "Вхід" at bounding box center [584, 240] width 15 height 10
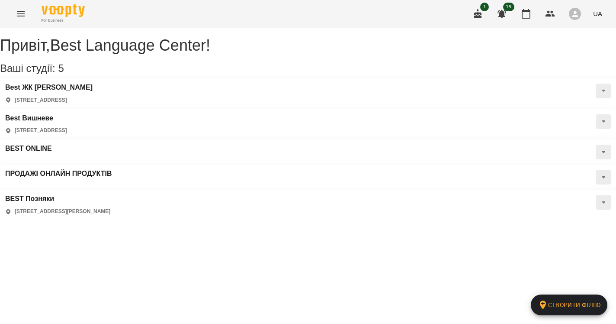
click at [578, 16] on icon "button" at bounding box center [575, 14] width 6 height 6
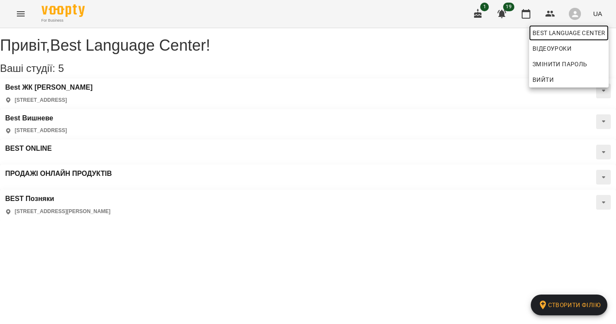
click at [556, 32] on span "Best Language Center" at bounding box center [569, 33] width 73 height 10
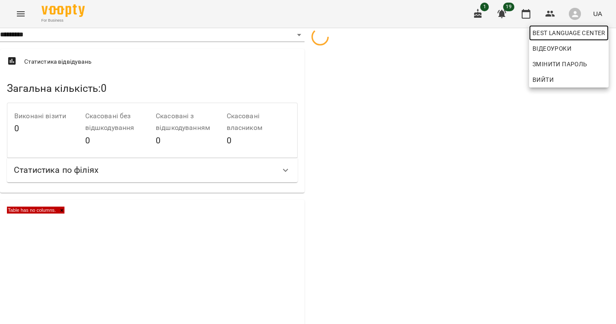
select select "**"
select select "**********"
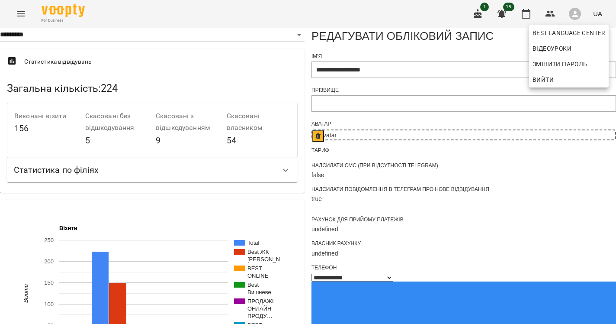
click at [23, 13] on div at bounding box center [308, 162] width 616 height 324
click at [23, 13] on div "Best Language Center Відеоуроки Змінити пароль Вийти" at bounding box center [308, 162] width 616 height 324
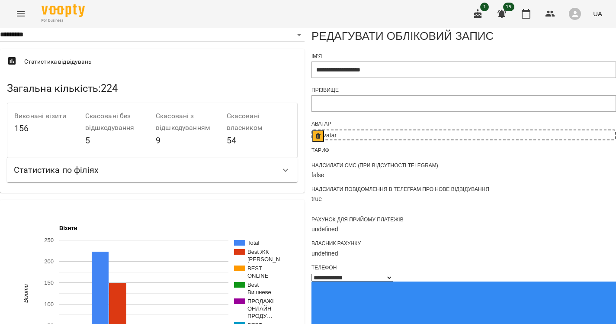
click at [23, 13] on icon "Menu" at bounding box center [21, 14] width 10 height 10
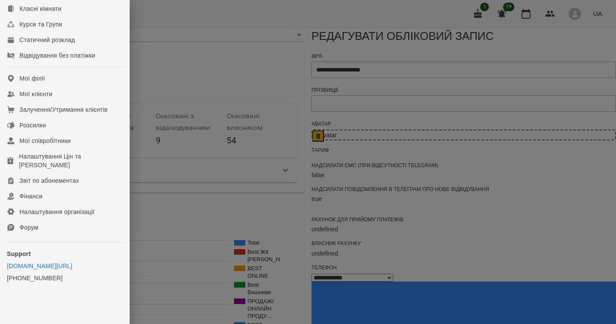
scroll to position [122, 0]
click at [61, 140] on div "Мої співробітники" at bounding box center [45, 140] width 52 height 9
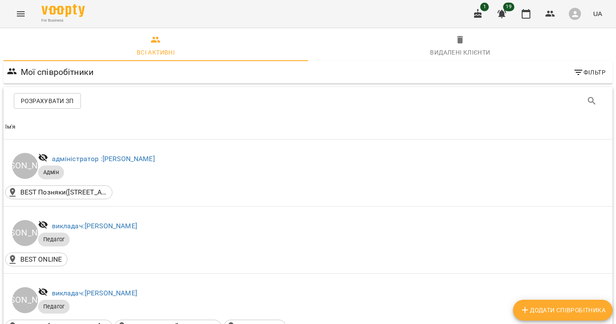
scroll to position [1479, 0]
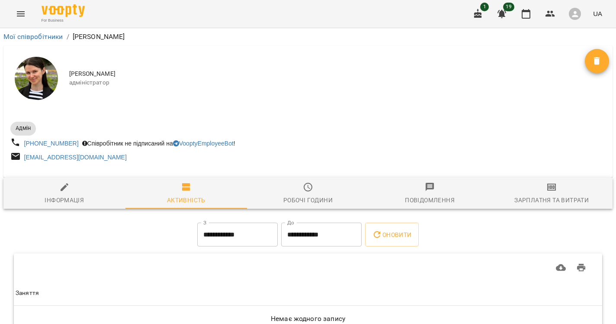
click at [594, 67] on button "Видалити" at bounding box center [597, 61] width 24 height 24
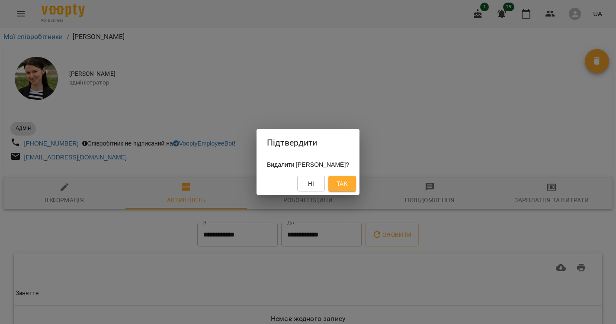
click at [330, 177] on button "Так" at bounding box center [343, 184] width 28 height 16
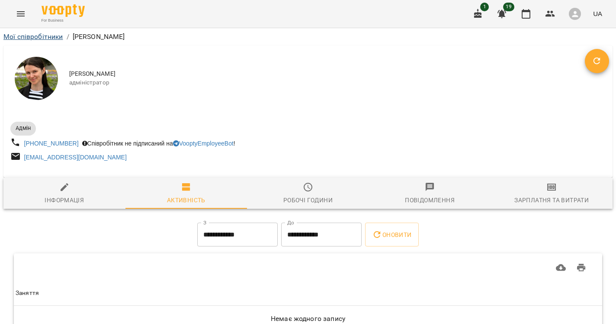
click at [30, 39] on link "Мої співробітники" at bounding box center [33, 36] width 60 height 8
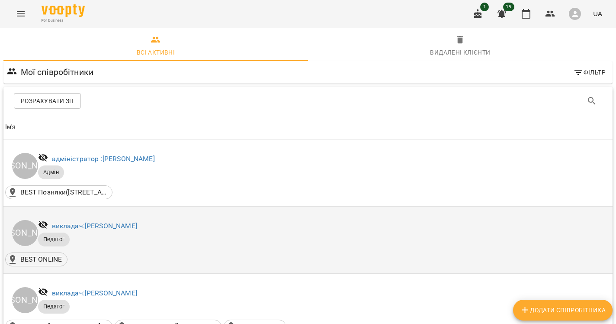
scroll to position [1412, 0]
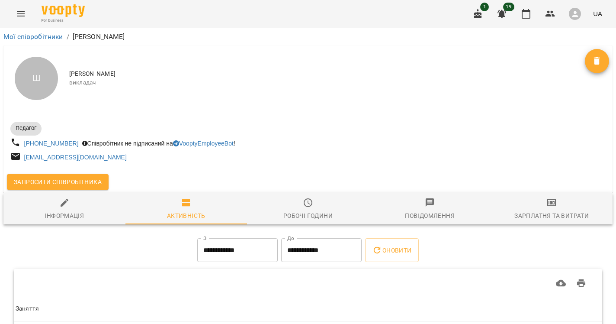
click at [586, 59] on span "Видалити" at bounding box center [597, 61] width 24 height 10
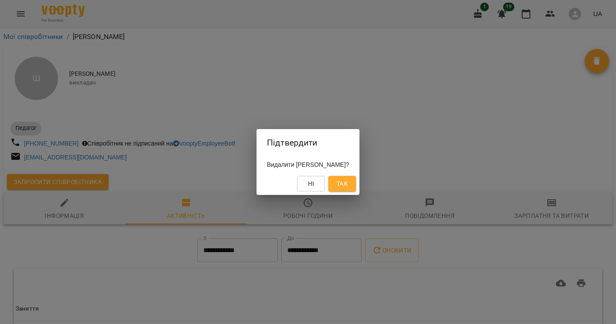
click at [356, 188] on button "Так" at bounding box center [343, 184] width 28 height 16
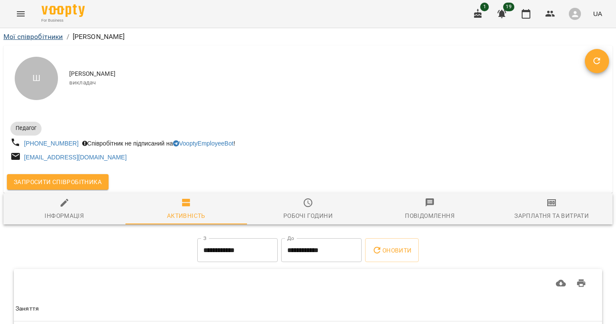
click at [27, 36] on link "Мої співробітники" at bounding box center [33, 36] width 60 height 8
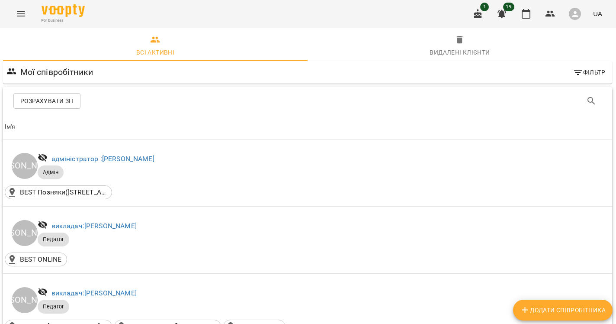
scroll to position [926, 0]
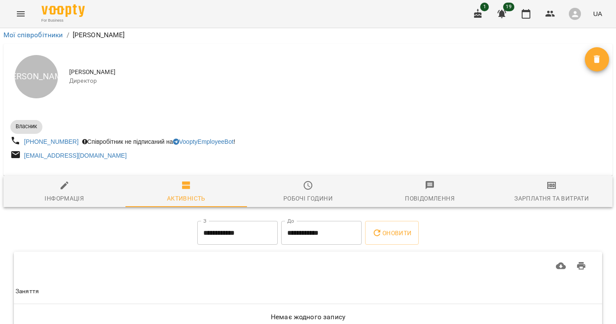
scroll to position [43, 0]
click at [66, 180] on icon "button" at bounding box center [64, 185] width 10 height 10
select select "**"
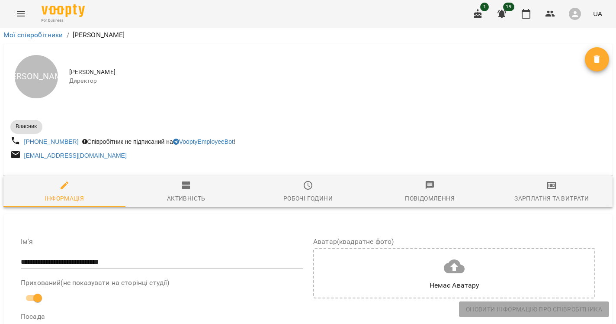
scroll to position [470, 0]
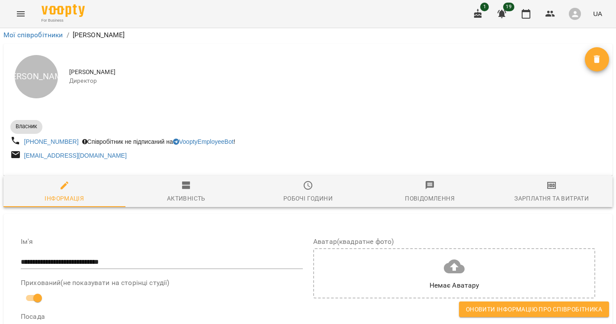
scroll to position [873, 0]
click at [507, 309] on span "Оновити інформацію про співробітника" at bounding box center [534, 309] width 136 height 10
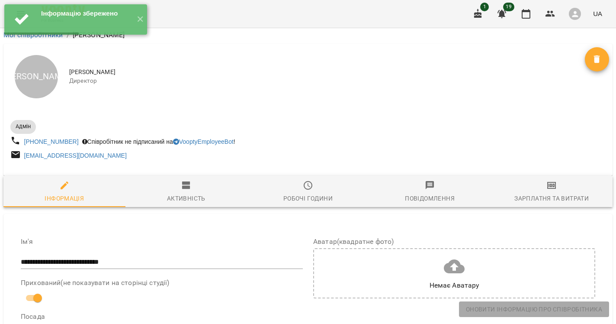
click at [581, 14] on div "button" at bounding box center [575, 14] width 12 height 12
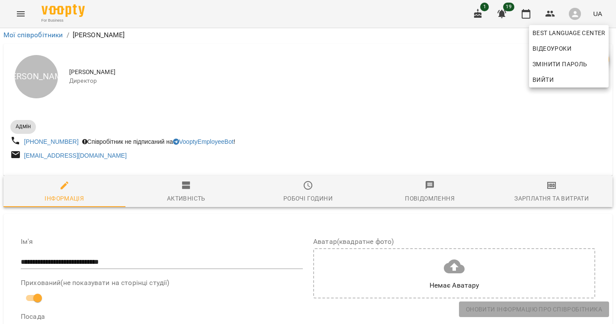
click at [464, 4] on div at bounding box center [308, 162] width 616 height 324
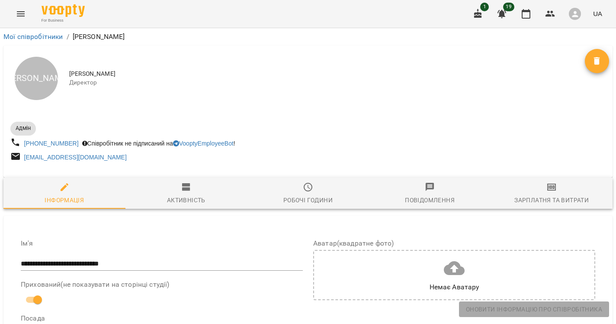
scroll to position [0, 0]
click at [55, 176] on div at bounding box center [307, 174] width 609 height 7
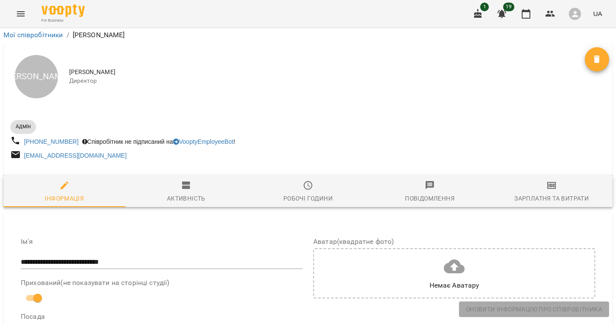
scroll to position [57, 0]
click at [228, 180] on span "Активність" at bounding box center [187, 191] width 112 height 23
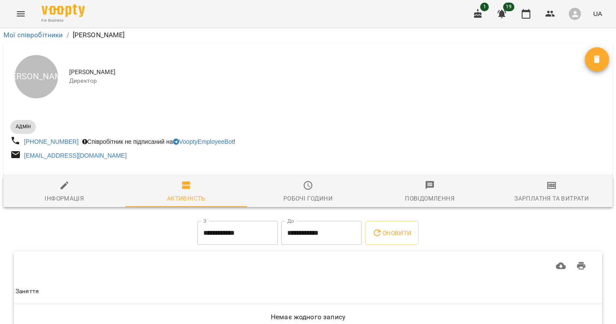
scroll to position [43, 0]
click at [58, 193] on div "Інформація" at bounding box center [64, 198] width 39 height 10
select select "**"
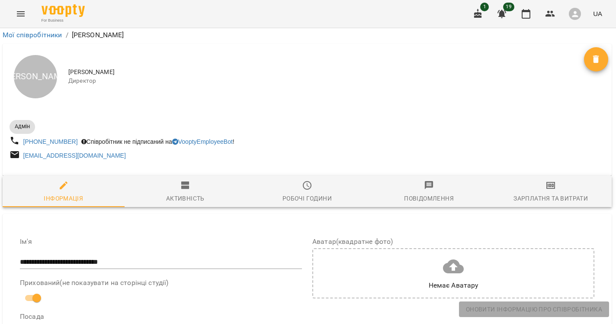
scroll to position [10, 0]
click at [271, 148] on div "[EMAIL_ADDRESS][DOMAIN_NAME]" at bounding box center [158, 156] width 300 height 16
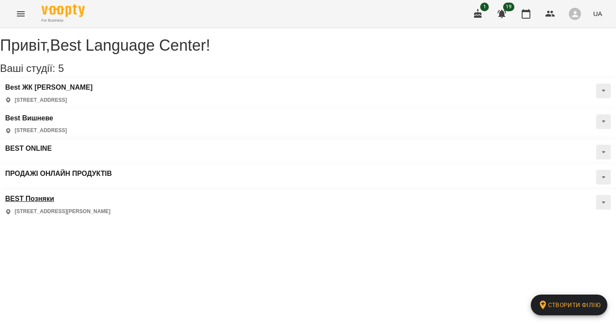
click at [110, 195] on h3 "BEST Позняки" at bounding box center [57, 199] width 105 height 8
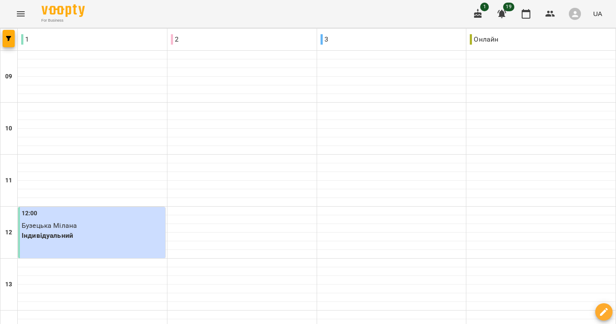
click at [16, 13] on icon "Menu" at bounding box center [21, 14] width 10 height 10
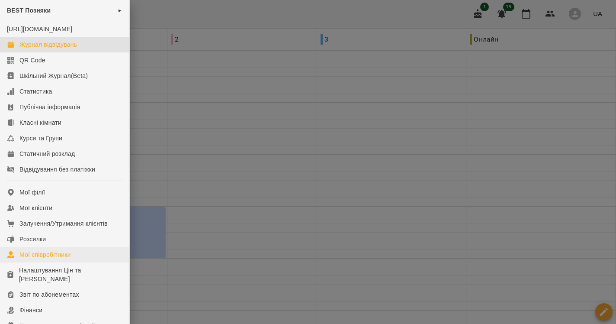
click at [51, 259] on div "Мої співробітники" at bounding box center [45, 254] width 52 height 9
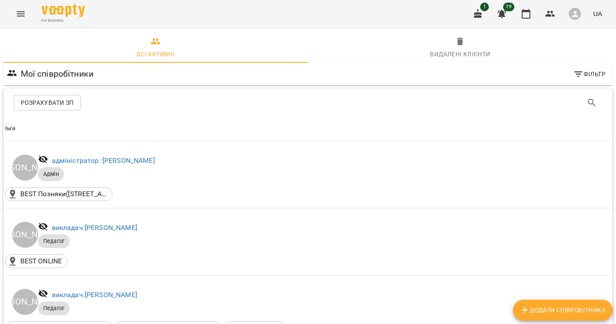
click at [29, 16] on button "Menu" at bounding box center [20, 13] width 21 height 21
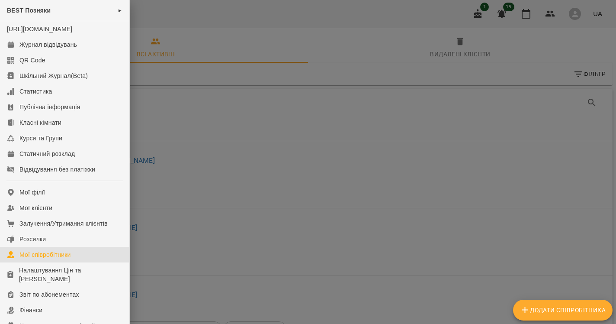
click at [215, 97] on div at bounding box center [308, 162] width 616 height 324
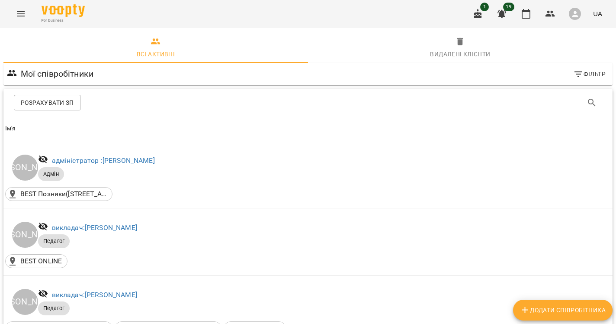
click at [12, 4] on div "For Business 1 19 UA" at bounding box center [308, 14] width 616 height 28
click at [16, 0] on div "For Business 1 19 UA" at bounding box center [308, 14] width 616 height 28
click at [23, 17] on icon "Menu" at bounding box center [21, 14] width 10 height 10
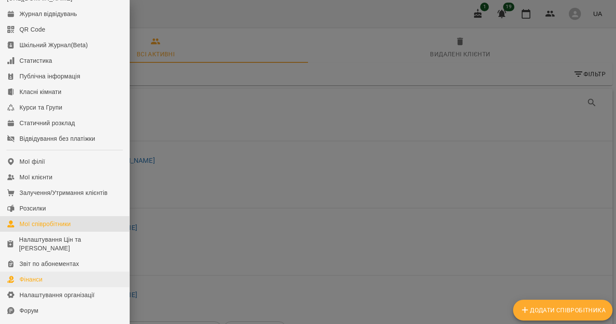
scroll to position [30, 0]
click at [52, 287] on link "Фінанси" at bounding box center [64, 280] width 129 height 16
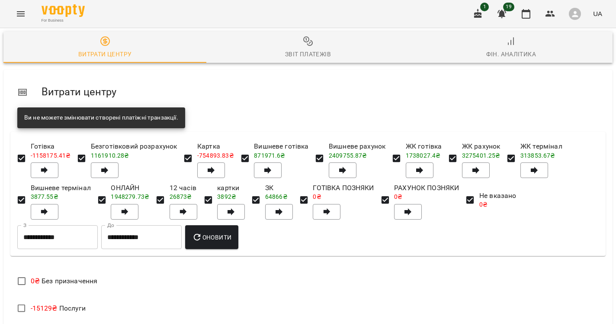
click at [333, 36] on span "Звіт платежів" at bounding box center [308, 47] width 193 height 23
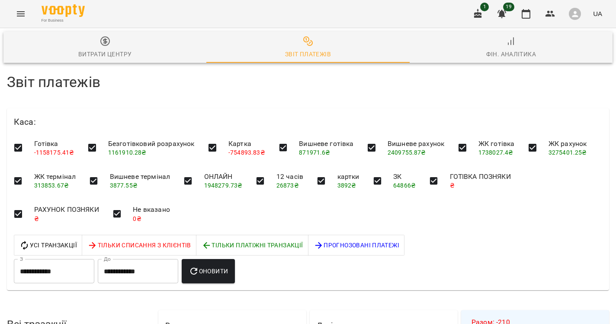
click at [503, 88] on h4 "Звіт платежів" at bounding box center [308, 82] width 602 height 18
click at [490, 51] on div "Фін. Аналітика" at bounding box center [511, 54] width 50 height 10
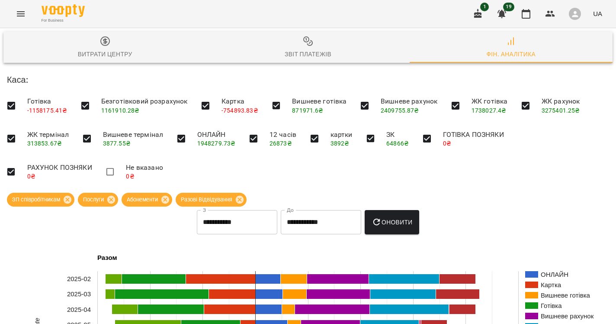
click at [23, 5] on button "Menu" at bounding box center [20, 13] width 21 height 21
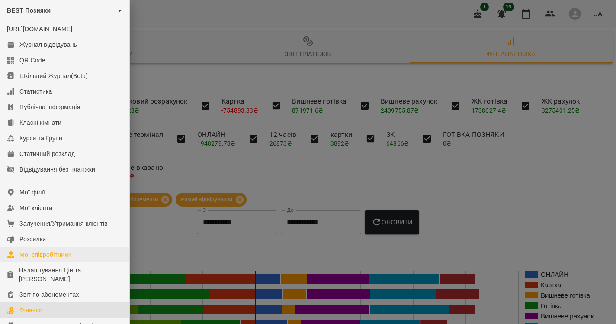
click at [45, 262] on link "Мої співробітники" at bounding box center [64, 255] width 129 height 16
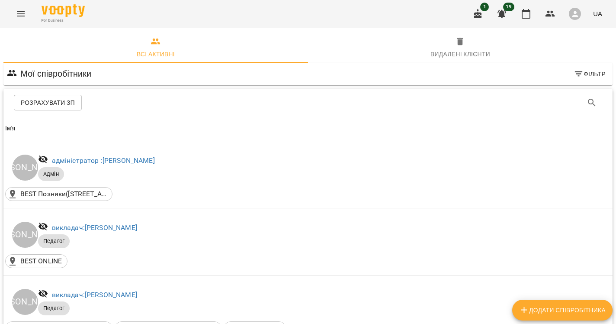
click at [582, 18] on button "button" at bounding box center [575, 14] width 23 height 23
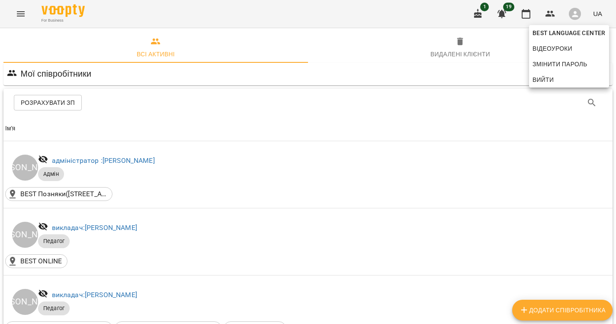
click at [566, 73] on button "Вийти" at bounding box center [569, 80] width 80 height 16
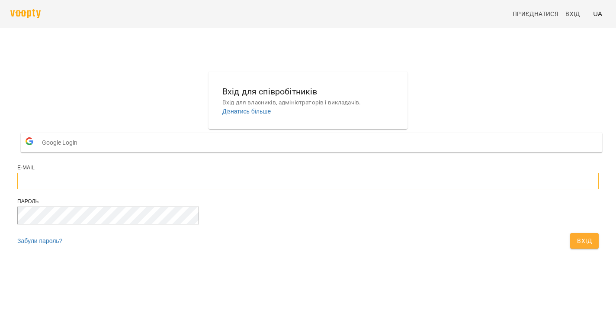
type input "**********"
click at [570, 248] on button "Вхід" at bounding box center [584, 241] width 29 height 16
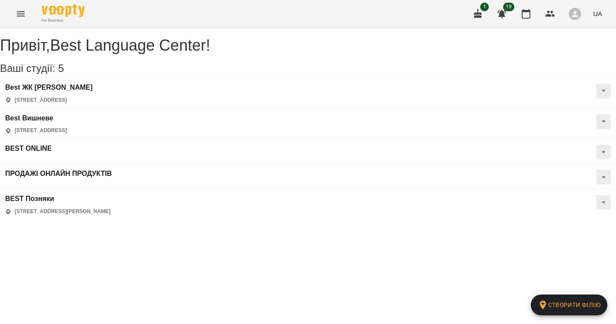
click at [50, 92] on div "Best ЖК [PERSON_NAME][GEOGRAPHIC_DATA][STREET_ADDRESS], [STREET_ADDRESS]" at bounding box center [308, 93] width 616 height 31
click at [51, 91] on h3 "Best ЖК [PERSON_NAME]" at bounding box center [48, 88] width 87 height 8
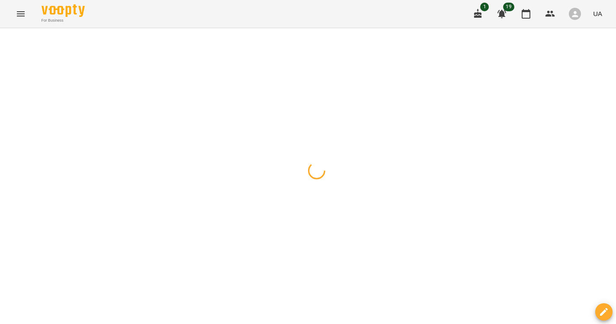
click at [18, 13] on icon "Menu" at bounding box center [21, 14] width 10 height 10
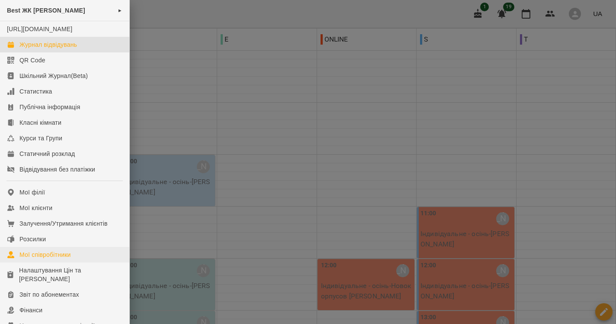
click at [62, 259] on div "Мої співробітники" at bounding box center [45, 254] width 52 height 9
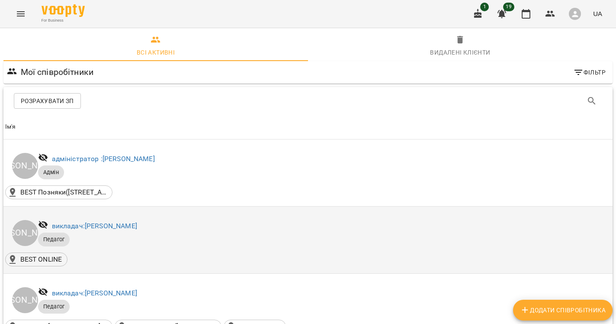
scroll to position [23, 0]
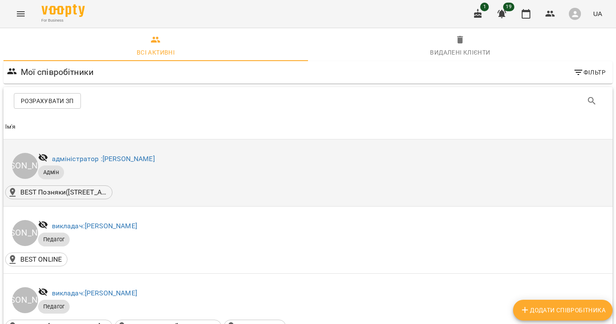
click at [157, 152] on div "адміністратор : [PERSON_NAME]" at bounding box center [103, 159] width 106 height 14
click at [155, 155] on link "адміністратор : [PERSON_NAME]" at bounding box center [103, 159] width 103 height 8
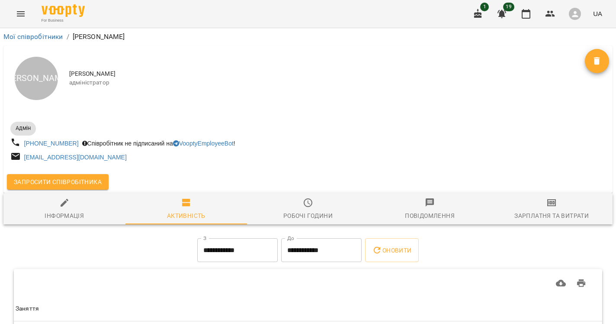
click at [68, 215] on div "Інформація" at bounding box center [64, 215] width 39 height 10
select select "**"
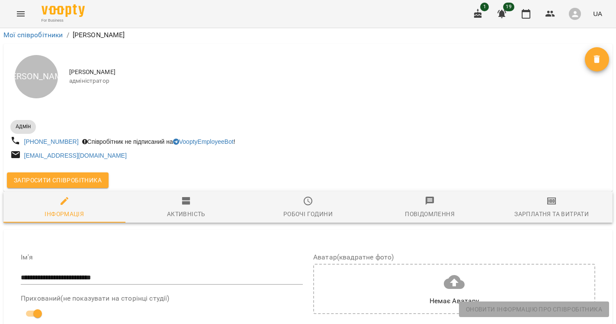
scroll to position [95, 0]
click at [20, 15] on icon "Menu" at bounding box center [21, 14] width 10 height 10
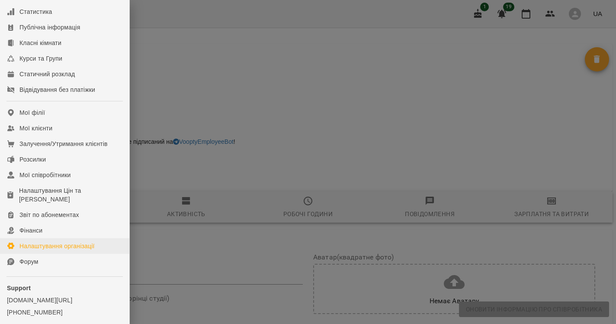
scroll to position [78, 0]
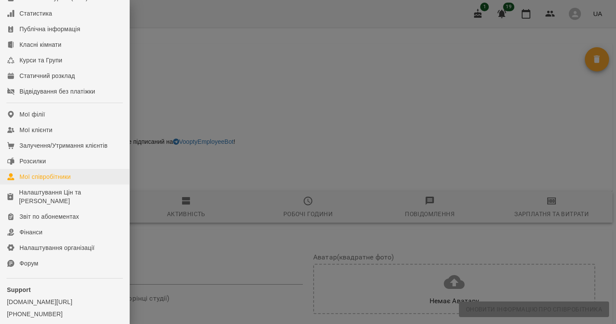
click at [45, 181] on div "Мої співробітники" at bounding box center [45, 176] width 52 height 9
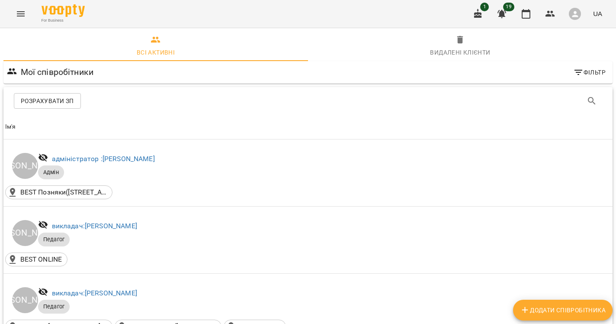
scroll to position [961, 0]
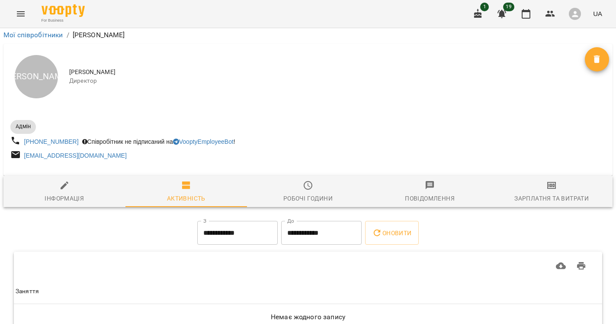
scroll to position [43, 0]
click at [87, 180] on span "Інформація" at bounding box center [65, 191] width 112 height 23
select select "**"
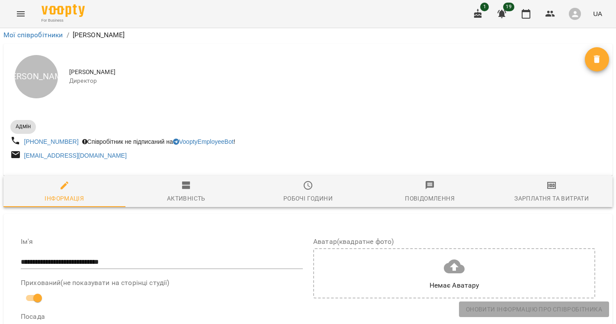
scroll to position [33, 0]
click at [557, 180] on span "Зарплатня та Витрати" at bounding box center [552, 191] width 112 height 23
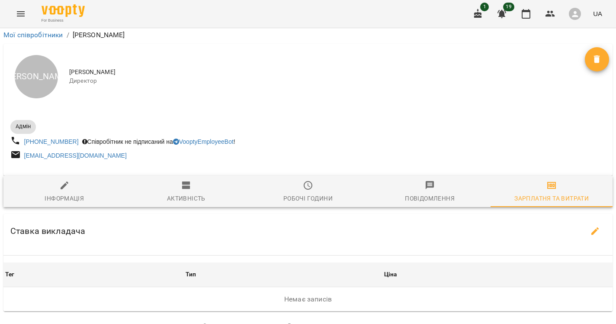
click at [203, 180] on span "Активність" at bounding box center [187, 191] width 112 height 23
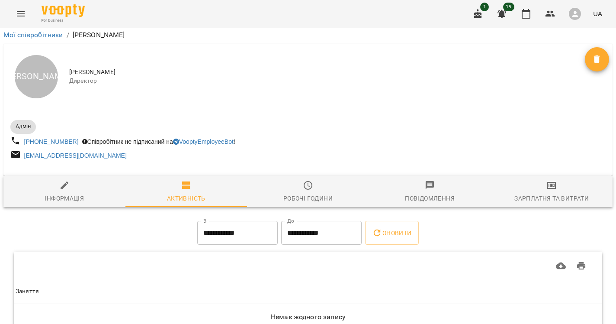
click at [68, 180] on icon "button" at bounding box center [64, 185] width 10 height 10
select select "**"
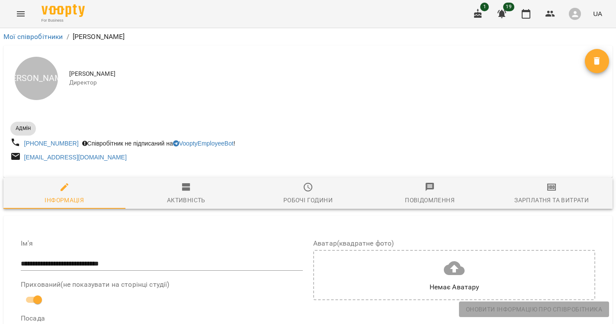
scroll to position [0, 0]
click at [30, 42] on div "Мої співробітники / Назаренко Марина Володимирівна" at bounding box center [308, 37] width 613 height 14
click at [28, 33] on link "Мої співробітники" at bounding box center [33, 36] width 60 height 8
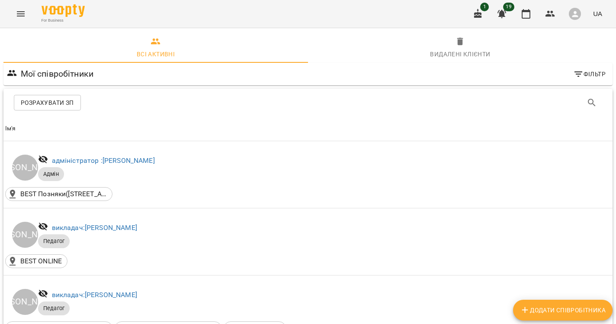
click at [14, 10] on button "Menu" at bounding box center [20, 13] width 21 height 21
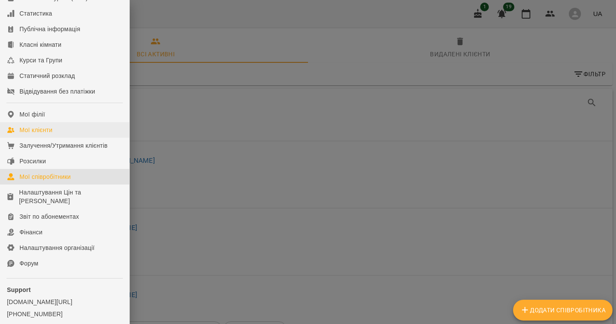
scroll to position [78, 0]
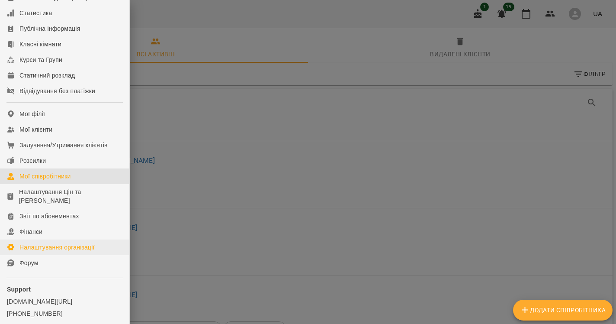
click at [32, 249] on link "Налаштування організації" at bounding box center [64, 247] width 129 height 16
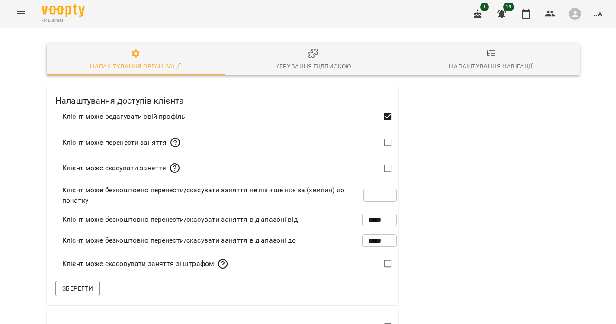
click at [486, 47] on button "Налаштування навігації" at bounding box center [491, 59] width 178 height 31
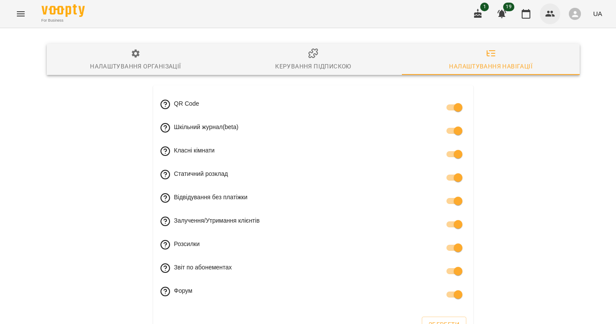
click at [546, 10] on icon "button" at bounding box center [550, 14] width 10 height 10
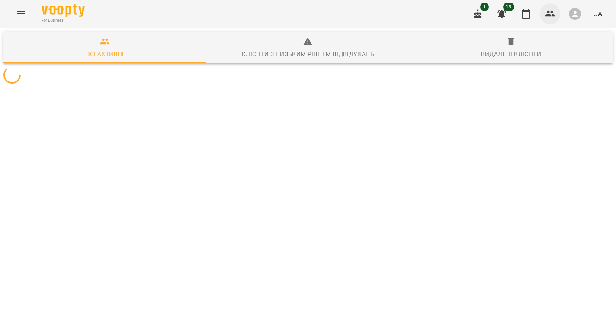
click at [546, 10] on icon "button" at bounding box center [550, 14] width 10 height 10
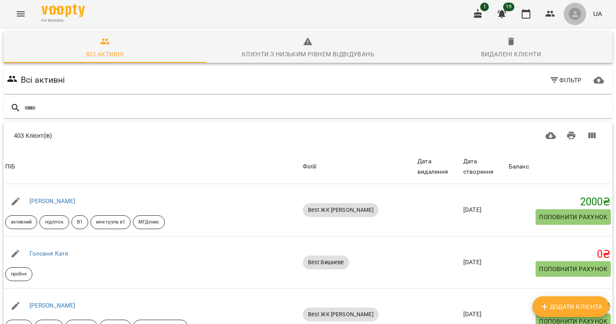
click at [580, 11] on icon "button" at bounding box center [575, 14] width 9 height 9
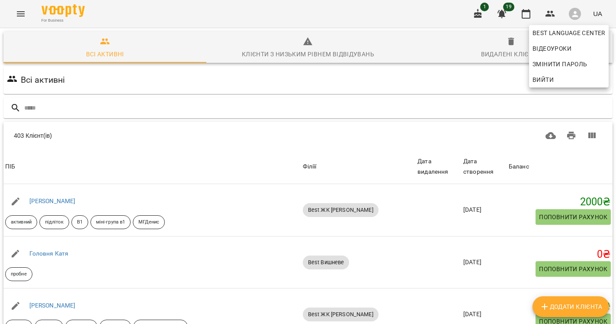
click at [448, 87] on div at bounding box center [308, 162] width 616 height 324
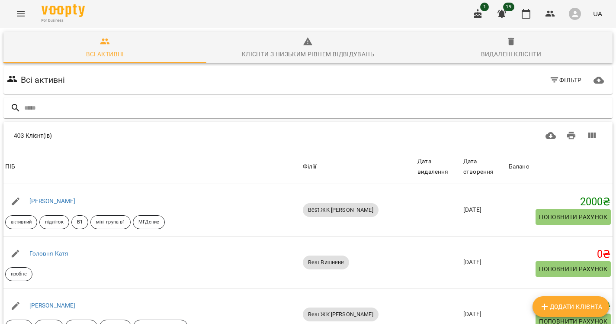
click at [570, 17] on div "button" at bounding box center [575, 14] width 12 height 12
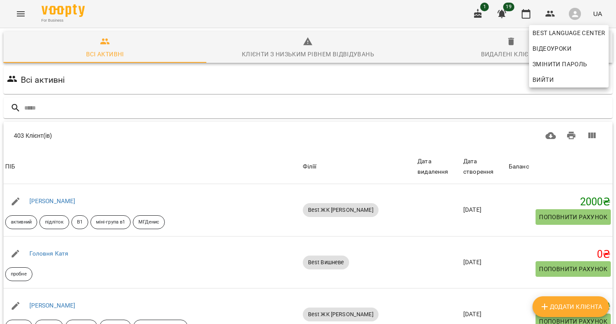
click at [592, 14] on div at bounding box center [308, 162] width 616 height 324
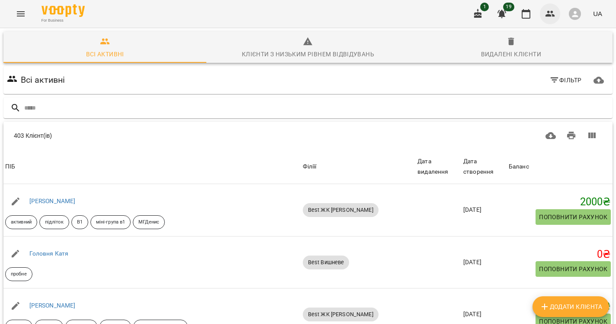
click at [555, 11] on icon "button" at bounding box center [550, 14] width 10 height 10
click at [488, 13] on button "button" at bounding box center [478, 13] width 21 height 21
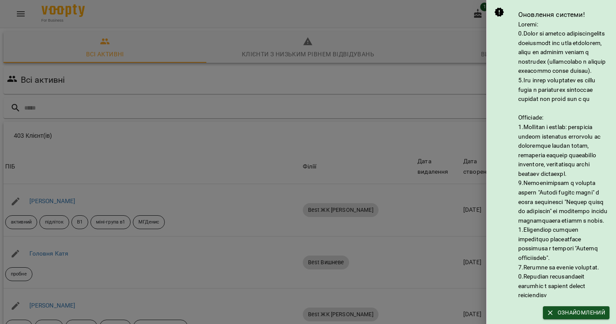
click at [443, 21] on div at bounding box center [308, 162] width 616 height 324
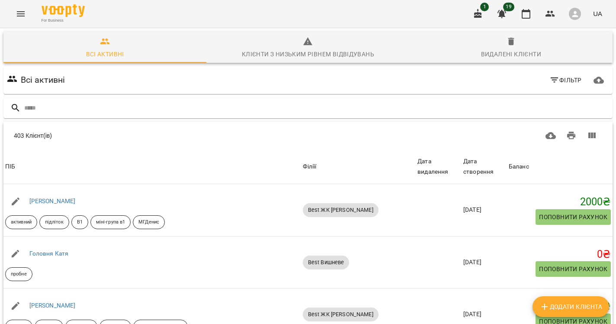
click at [18, 15] on icon "Menu" at bounding box center [21, 14] width 10 height 10
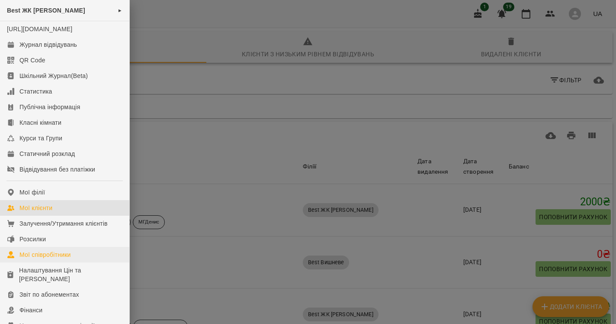
click at [48, 262] on link "Мої співробітники" at bounding box center [64, 255] width 129 height 16
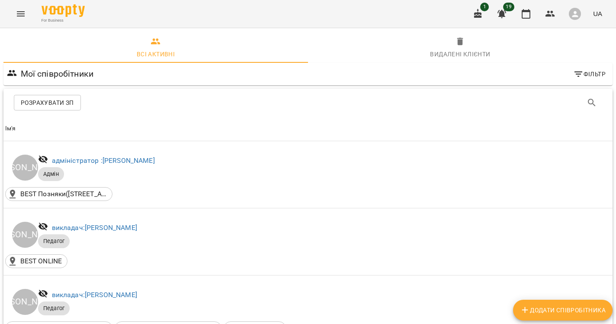
click at [593, 75] on span "Фільтр" at bounding box center [589, 74] width 32 height 10
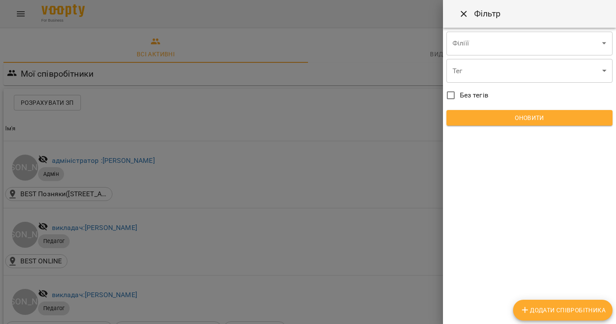
click at [379, 93] on div at bounding box center [308, 162] width 616 height 324
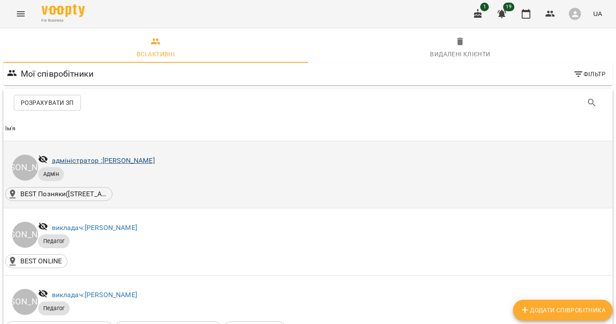
click at [155, 159] on link "адміністратор : Авдєєва Світлана Андріївна" at bounding box center [103, 160] width 103 height 8
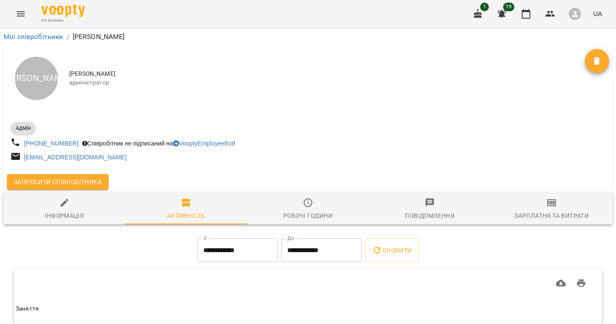
click at [30, 42] on div "Мої співробітники / Авдєєва Світлана Андріївна" at bounding box center [308, 37] width 613 height 14
click at [30, 39] on link "Мої співробітники" at bounding box center [33, 36] width 60 height 8
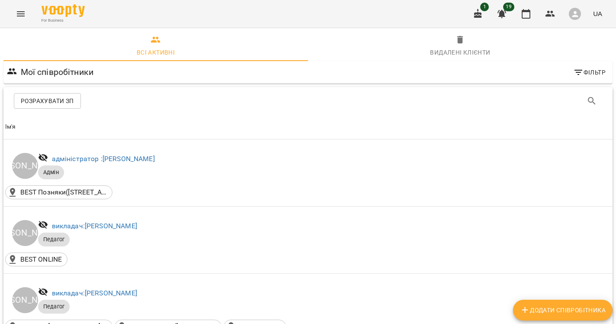
scroll to position [1104, 0]
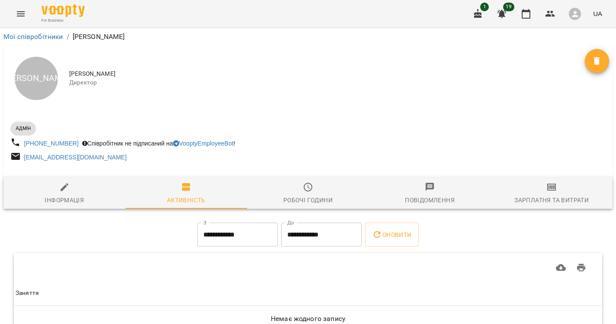
click at [115, 194] on span "Інформація" at bounding box center [65, 193] width 112 height 23
select select "**"
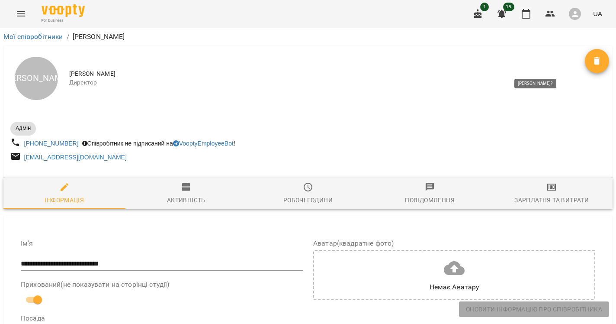
click at [593, 65] on icon "Видалити" at bounding box center [597, 61] width 10 height 10
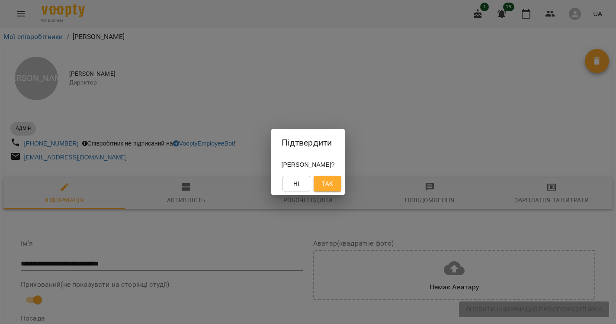
click at [333, 184] on span "Так" at bounding box center [327, 183] width 11 height 10
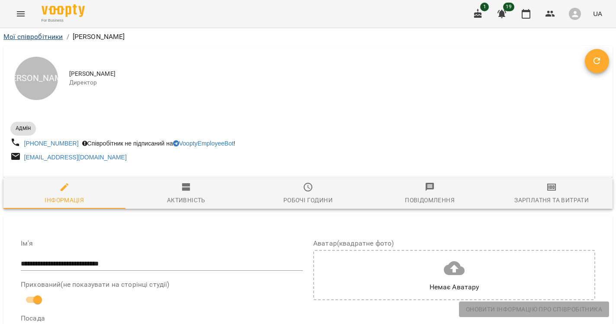
click at [22, 40] on link "Мої співробітники" at bounding box center [33, 36] width 60 height 8
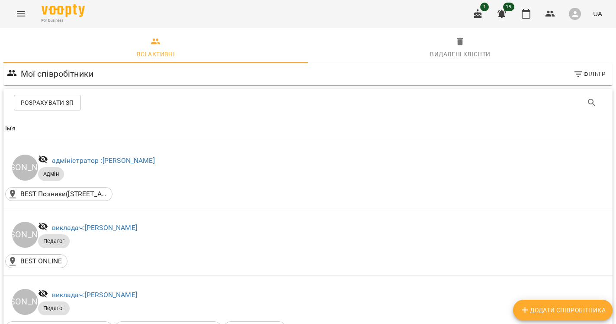
click at [586, 313] on span "Додати співробітника" at bounding box center [563, 310] width 86 height 10
select select "**"
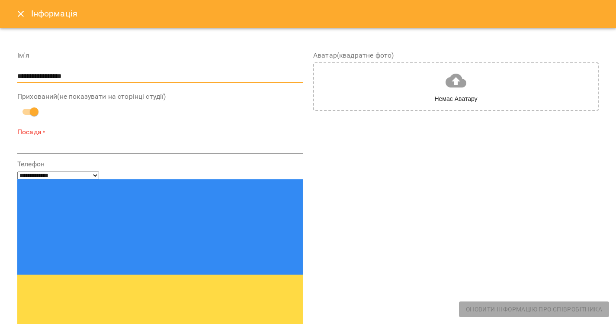
type input "**********"
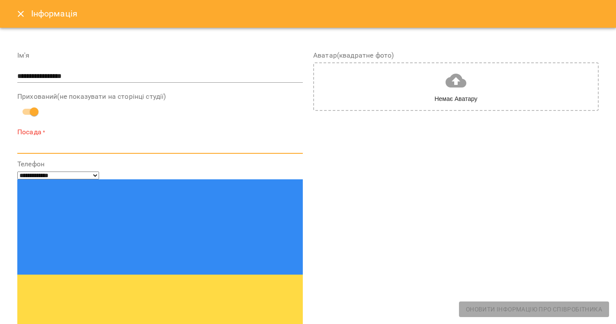
click at [112, 148] on textarea at bounding box center [160, 147] width 286 height 8
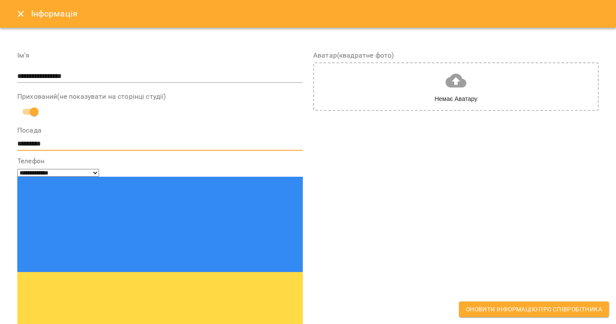
type textarea "********"
paste input "**********"
type input "**********"
paste input "**********"
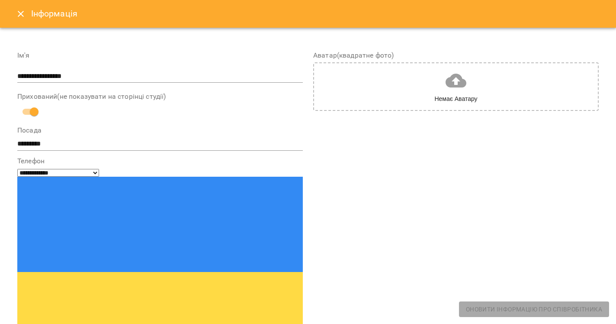
drag, startPoint x: 66, startPoint y: 219, endPoint x: -5, endPoint y: 217, distance: 71.0
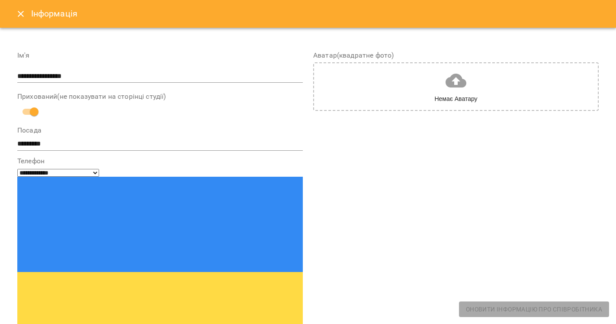
type input "**********"
drag, startPoint x: 89, startPoint y: 228, endPoint x: -1, endPoint y: 216, distance: 91.2
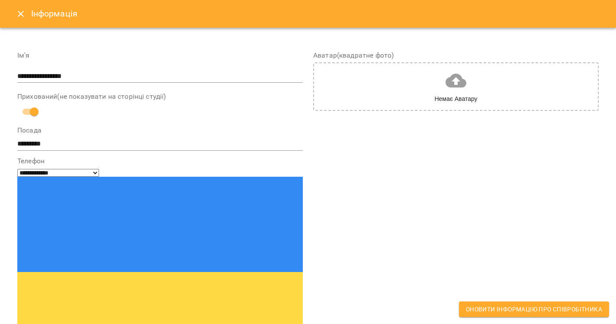
paste input "**********"
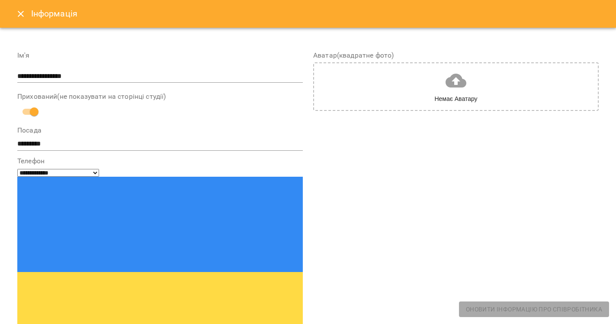
drag, startPoint x: 70, startPoint y: 220, endPoint x: -5, endPoint y: 209, distance: 75.7
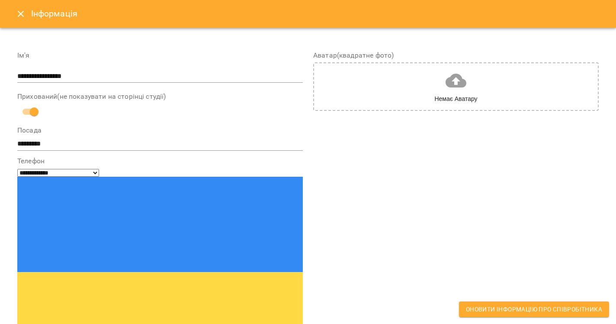
type input "**********"
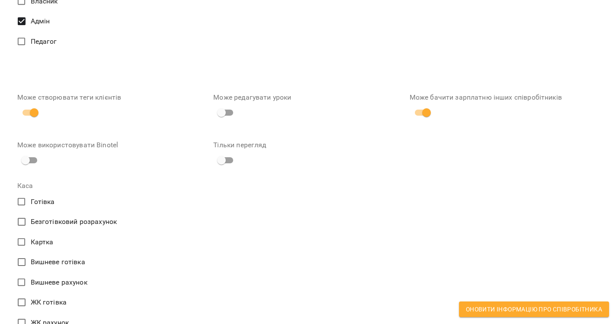
scroll to position [672, 0]
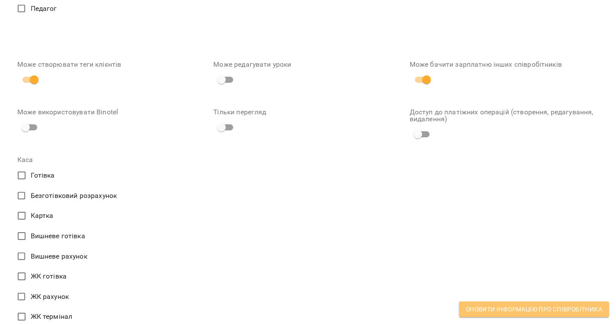
click at [498, 311] on span "Оновити інформацію про співробітника" at bounding box center [534, 309] width 136 height 10
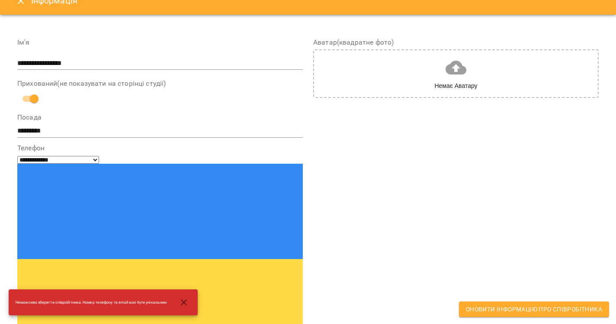
scroll to position [12, 0]
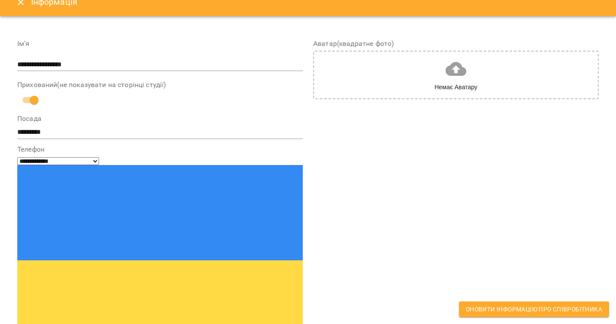
type input "**********"
drag, startPoint x: 76, startPoint y: 206, endPoint x: -5, endPoint y: 206, distance: 81.4
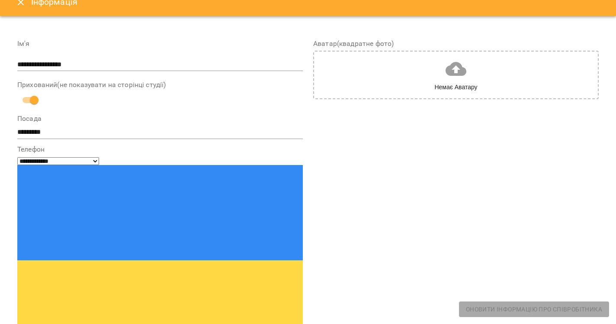
type input "*"
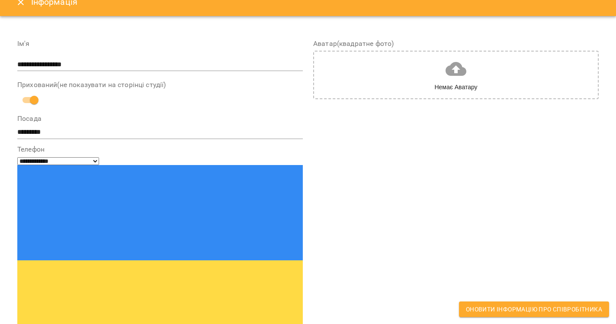
click at [479, 312] on span "Оновити інформацію про співробітника" at bounding box center [534, 309] width 136 height 10
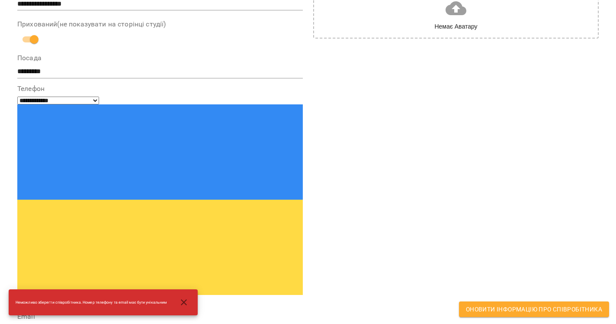
scroll to position [71, 0]
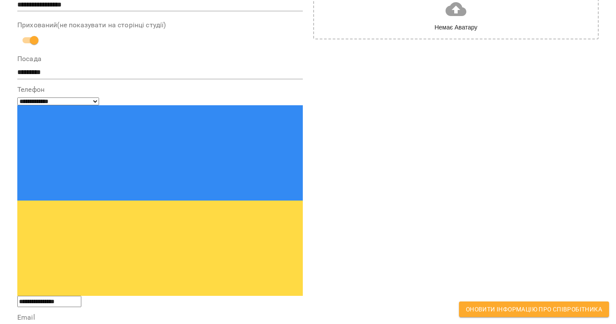
type input "**********"
click at [521, 312] on span "Оновити інформацію про співробітника" at bounding box center [534, 309] width 136 height 10
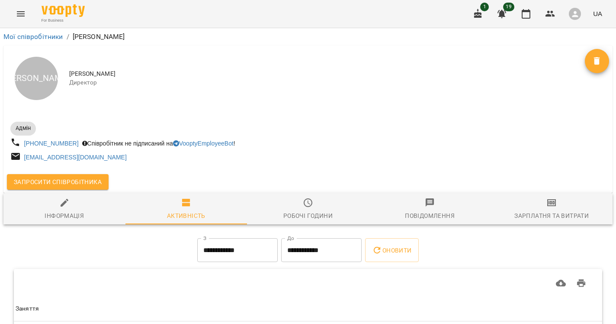
click at [84, 181] on span "Запросити співробітника" at bounding box center [58, 182] width 88 height 10
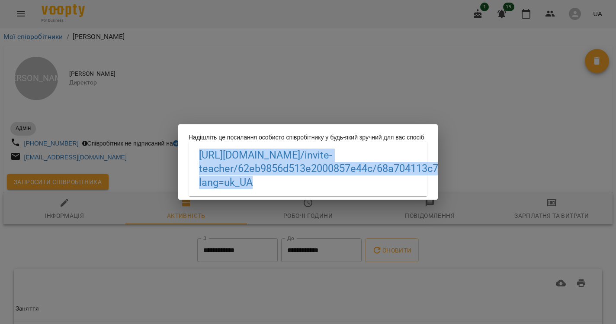
drag, startPoint x: 344, startPoint y: 190, endPoint x: 188, endPoint y: 155, distance: 159.1
click at [188, 155] on div "Надішліть це посилання особисто співробітнику у будь-який зручний для вас спосі…" at bounding box center [308, 161] width 260 height 75
copy link "https://biz.voopty.com /invite-teacher/62eb9856d513e2000857e44c/68a704113c73db4…"
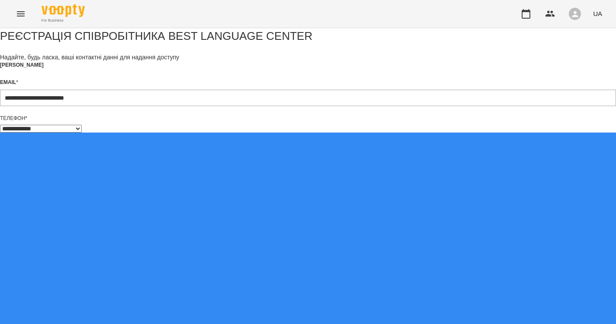
select select "**"
click at [236, 280] on form "**********" at bounding box center [308, 329] width 616 height 603
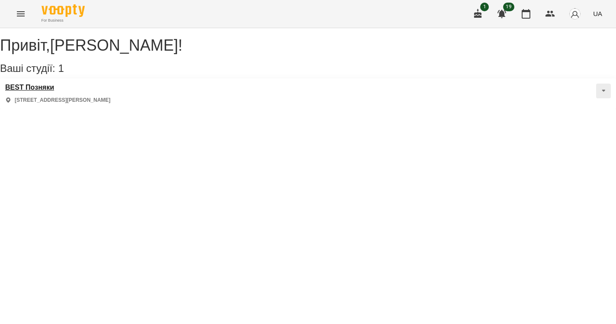
click at [32, 91] on h3 "BEST Позняки" at bounding box center [57, 88] width 105 height 8
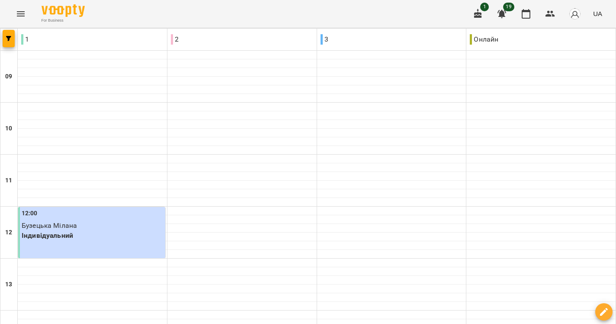
click at [19, 16] on icon "Menu" at bounding box center [21, 13] width 8 height 5
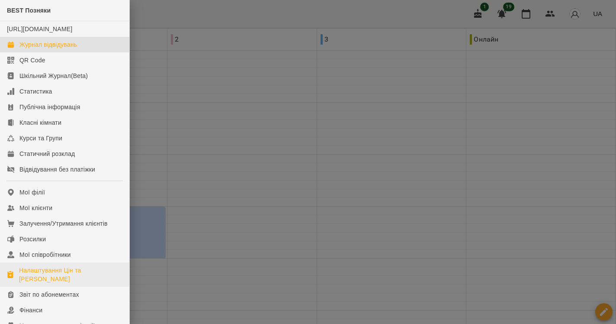
scroll to position [39, 0]
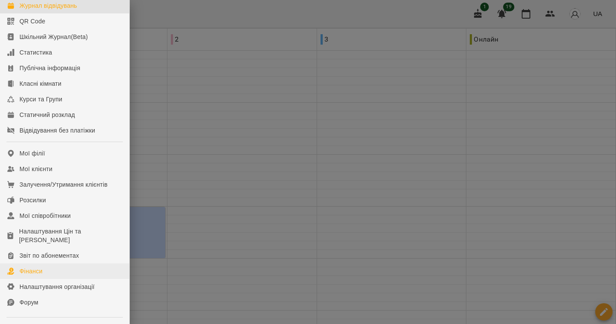
click at [37, 275] on div "Фінанси" at bounding box center [30, 271] width 23 height 9
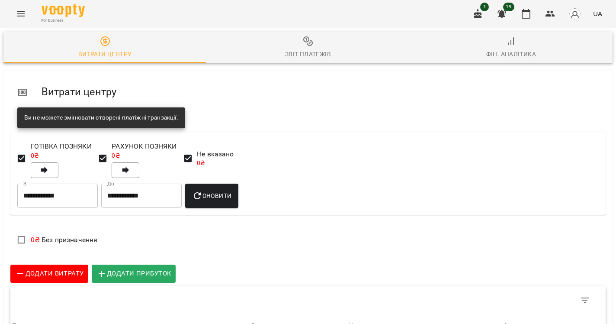
click at [298, 51] on div "Звіт платежів" at bounding box center [308, 54] width 46 height 10
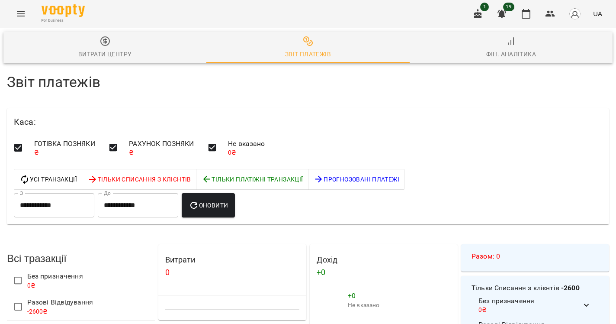
click at [538, 43] on span "Фін. Аналітика" at bounding box center [511, 47] width 193 height 23
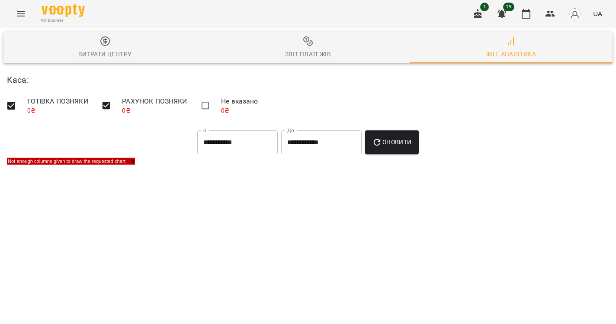
click at [29, 10] on button "Menu" at bounding box center [20, 13] width 21 height 21
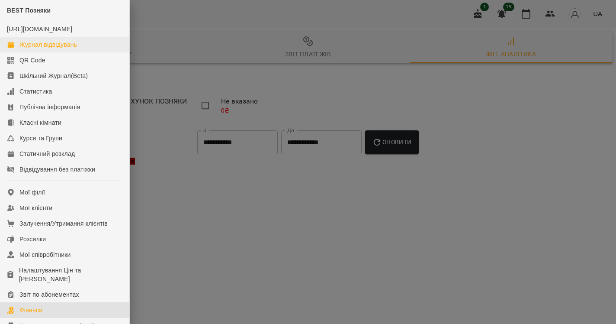
click at [42, 49] on div "Журнал відвідувань" at bounding box center [48, 44] width 58 height 9
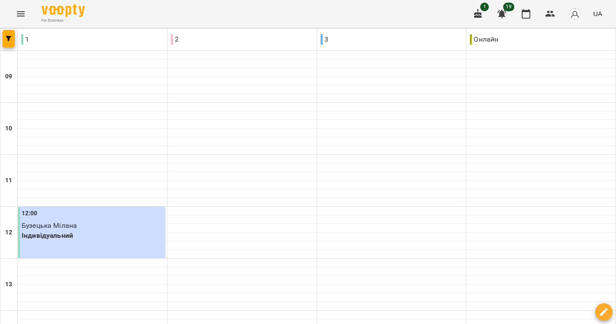
click at [19, 6] on button "Menu" at bounding box center [20, 13] width 21 height 21
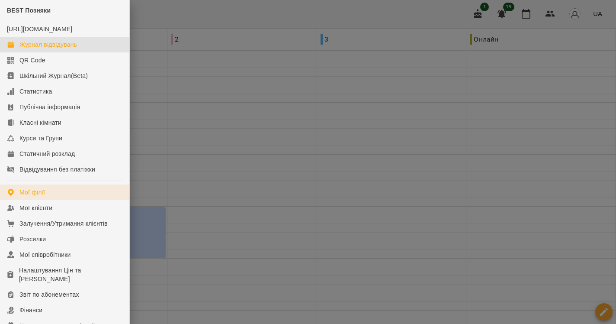
click at [58, 200] on link "Мої філії" at bounding box center [64, 192] width 129 height 16
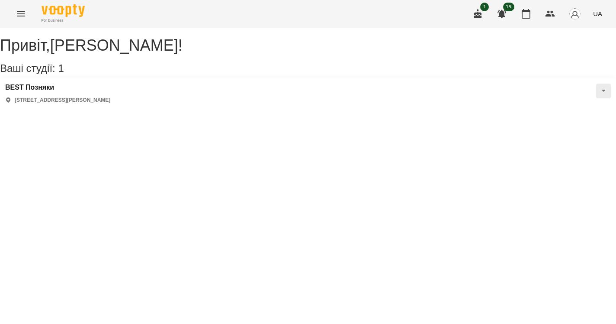
click at [18, 14] on icon "Menu" at bounding box center [21, 14] width 10 height 10
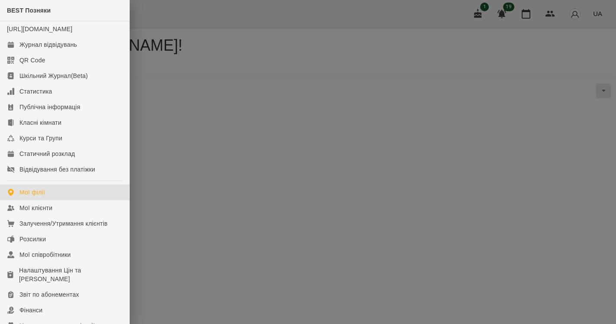
click at [201, 191] on div at bounding box center [308, 162] width 616 height 324
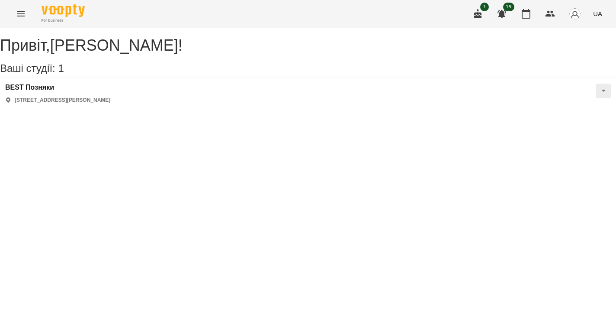
click at [19, 20] on button "Menu" at bounding box center [20, 13] width 21 height 21
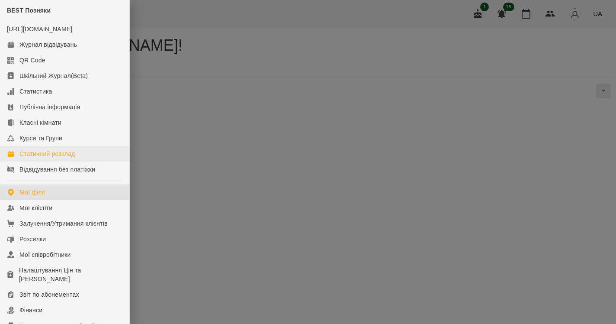
scroll to position [54, 0]
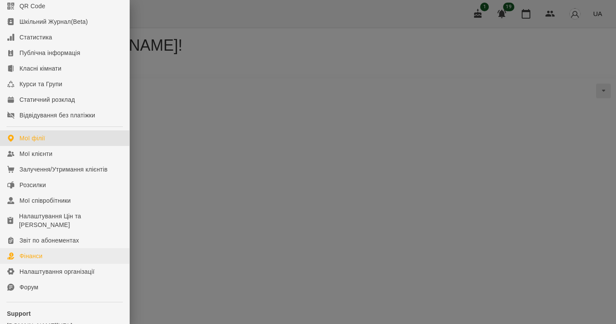
click at [37, 260] on div "Фінанси" at bounding box center [30, 255] width 23 height 9
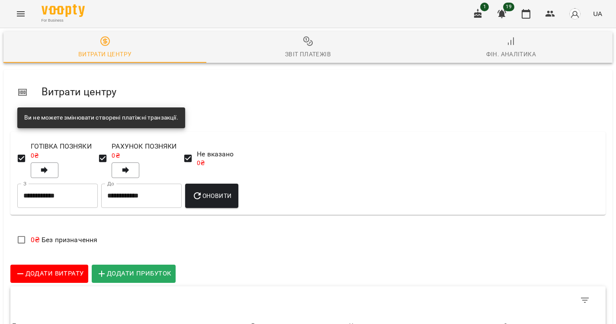
scroll to position [23, 0]
click at [311, 49] on div "Звіт платежів" at bounding box center [308, 54] width 46 height 10
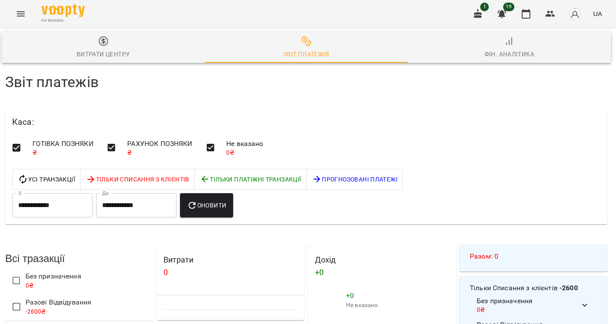
scroll to position [0, 2]
click at [575, 12] on img "button" at bounding box center [575, 14] width 12 height 12
click at [561, 75] on span "Вийти" at bounding box center [552, 79] width 21 height 10
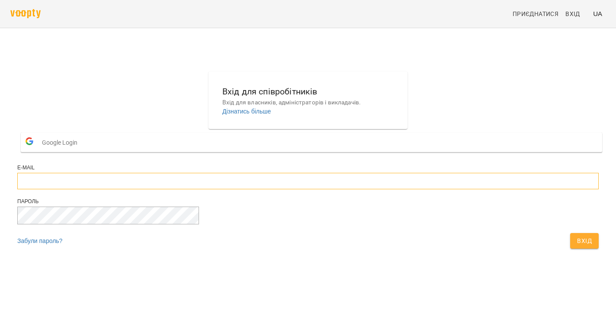
type input "**********"
click at [570, 248] on button "Вхід" at bounding box center [584, 241] width 29 height 16
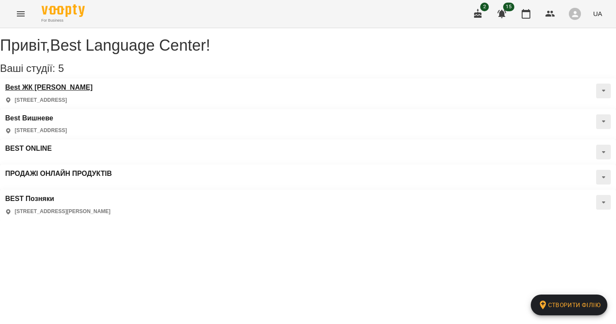
click at [51, 91] on h3 "Best ЖК [PERSON_NAME]" at bounding box center [48, 88] width 87 height 8
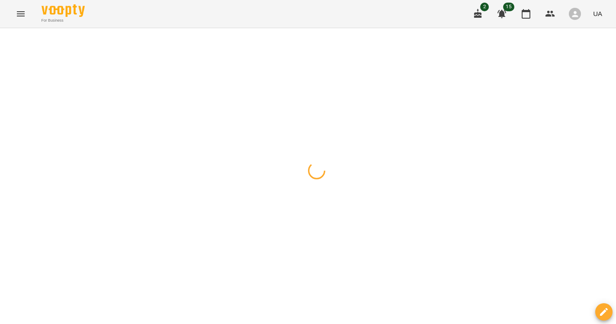
click at [20, 18] on icon "Menu" at bounding box center [21, 14] width 10 height 10
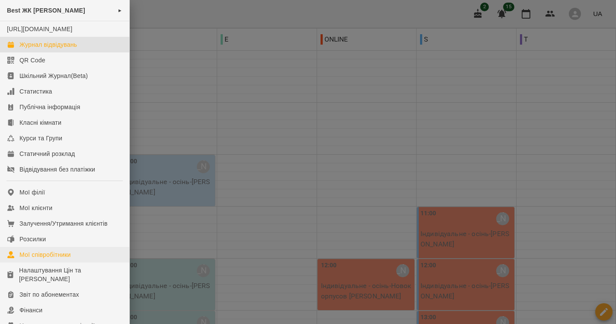
click at [59, 259] on div "Мої співробітники" at bounding box center [45, 254] width 52 height 9
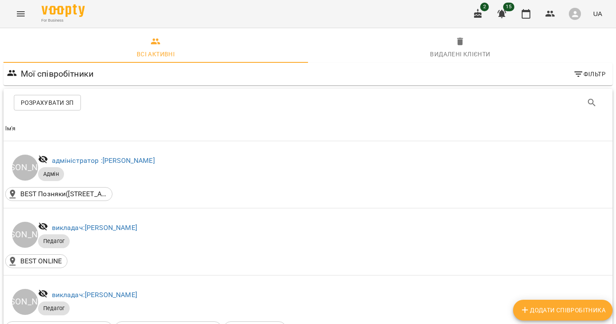
click at [59, 108] on button "Розрахувати ЗП" at bounding box center [47, 103] width 67 height 16
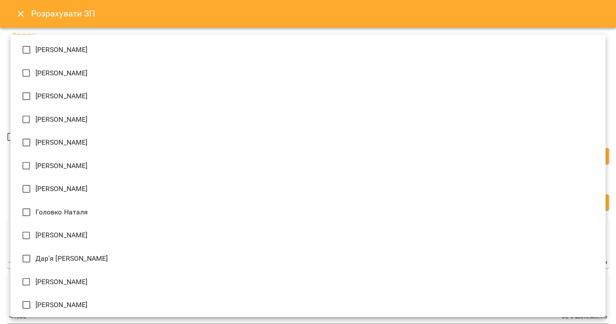
type input "**********"
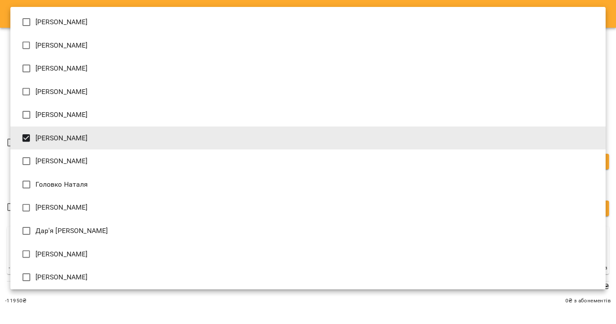
click at [45, 311] on div at bounding box center [308, 162] width 616 height 324
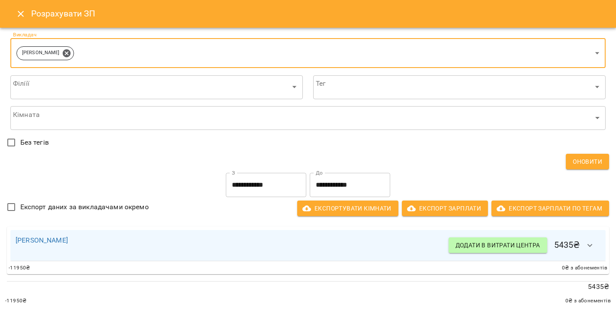
click at [592, 250] on icon "button" at bounding box center [590, 245] width 10 height 10
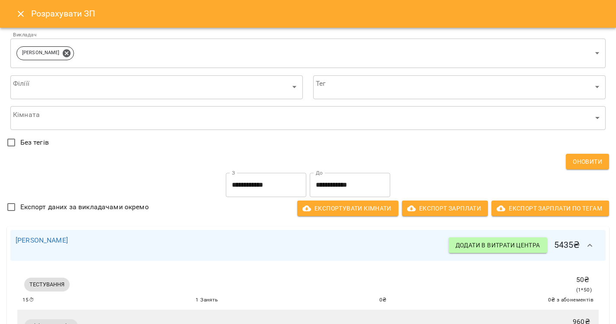
click at [17, 13] on icon "Close" at bounding box center [21, 14] width 10 height 10
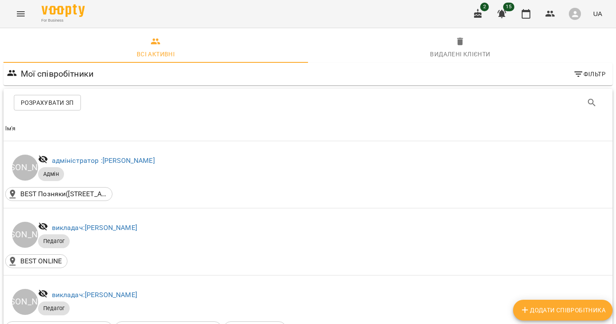
click at [22, 16] on icon "Menu" at bounding box center [21, 13] width 8 height 5
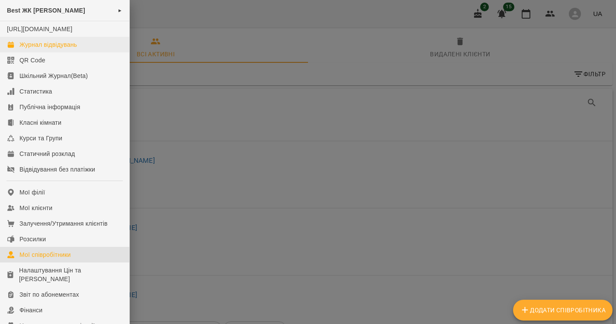
click at [26, 48] on link "Журнал відвідувань" at bounding box center [64, 45] width 129 height 16
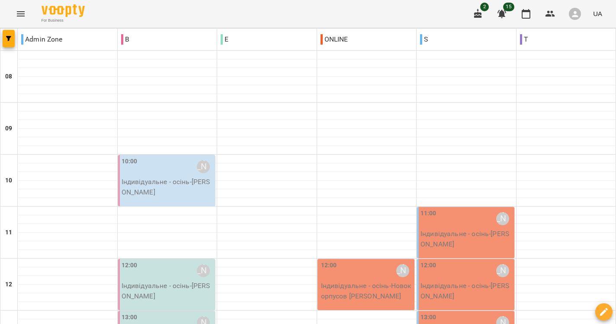
click at [26, 19] on button "Menu" at bounding box center [20, 13] width 21 height 21
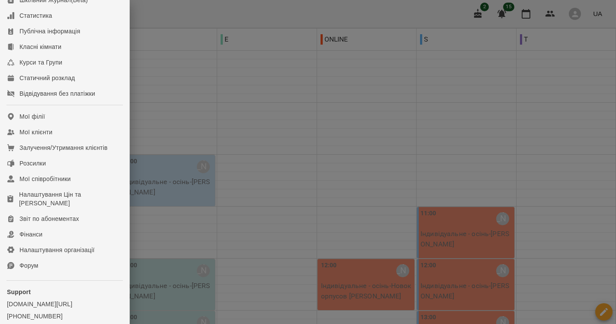
scroll to position [75, 0]
click at [603, 31] on div at bounding box center [308, 162] width 616 height 324
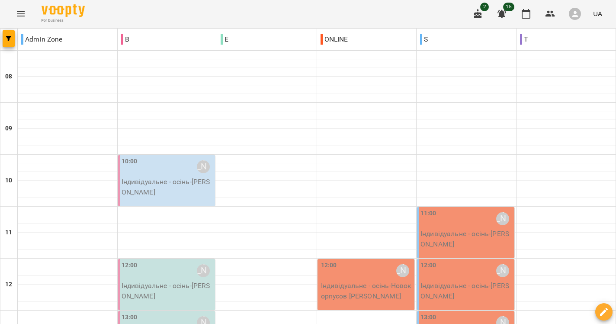
click at [581, 12] on div "button" at bounding box center [575, 14] width 12 height 12
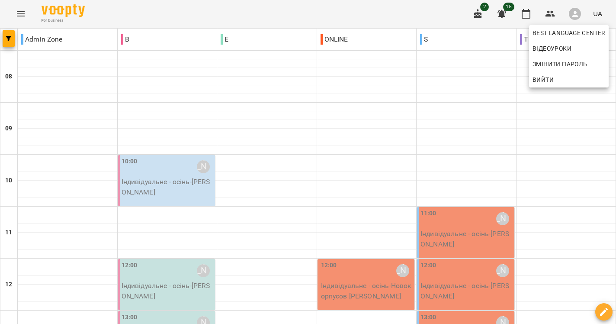
click at [545, 79] on span "Вийти" at bounding box center [543, 79] width 21 height 10
click at [545, 78] on span "Вийти" at bounding box center [543, 79] width 21 height 10
click at [541, 77] on span "Вийти" at bounding box center [543, 79] width 21 height 10
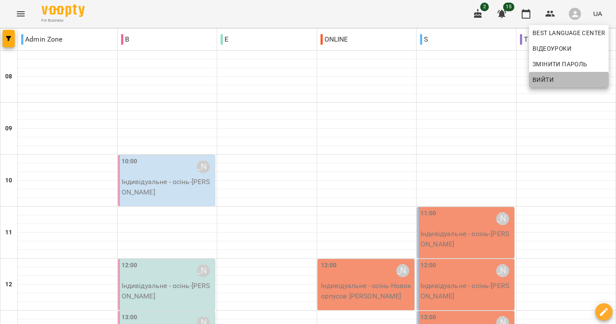
click at [541, 77] on span "Вийти" at bounding box center [543, 79] width 21 height 10
click at [546, 80] on span "Вийти" at bounding box center [543, 79] width 21 height 10
click at [572, 10] on div at bounding box center [308, 162] width 616 height 324
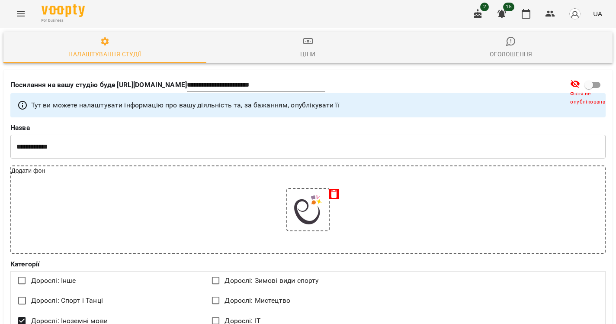
select select "**"
click at [19, 18] on icon "Menu" at bounding box center [21, 14] width 10 height 10
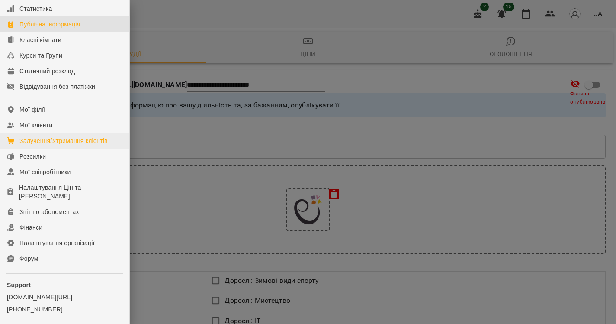
scroll to position [81, 0]
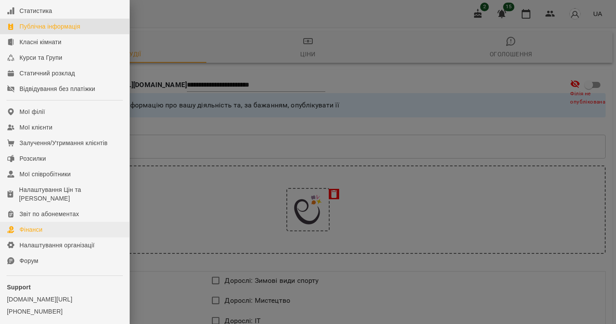
click at [29, 234] on div "Фінанси" at bounding box center [30, 229] width 23 height 9
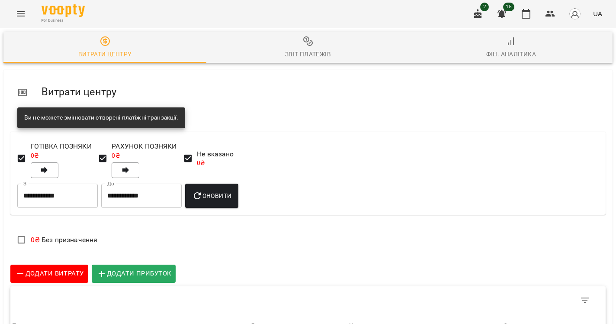
click at [312, 53] on div "Звіт платежів" at bounding box center [308, 54] width 46 height 10
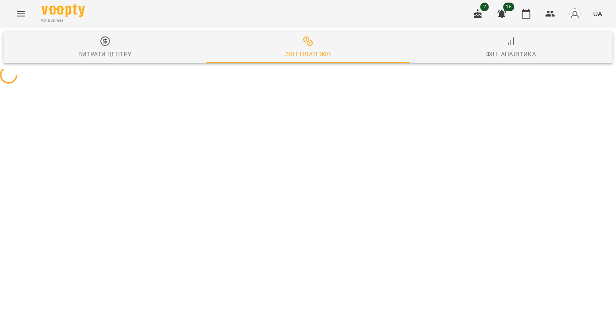
click at [327, 86] on div "Витрати центру Звіт платежів Фін. Аналітика" at bounding box center [308, 57] width 616 height 58
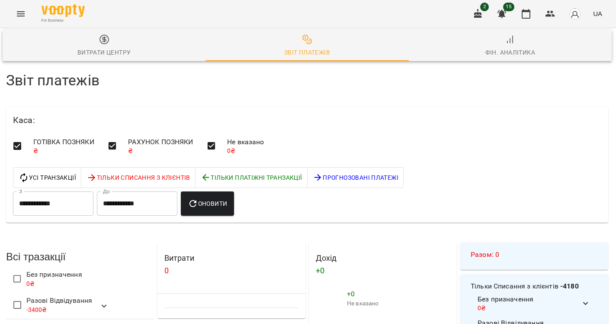
scroll to position [676, 1]
